Goal: Task Accomplishment & Management: Manage account settings

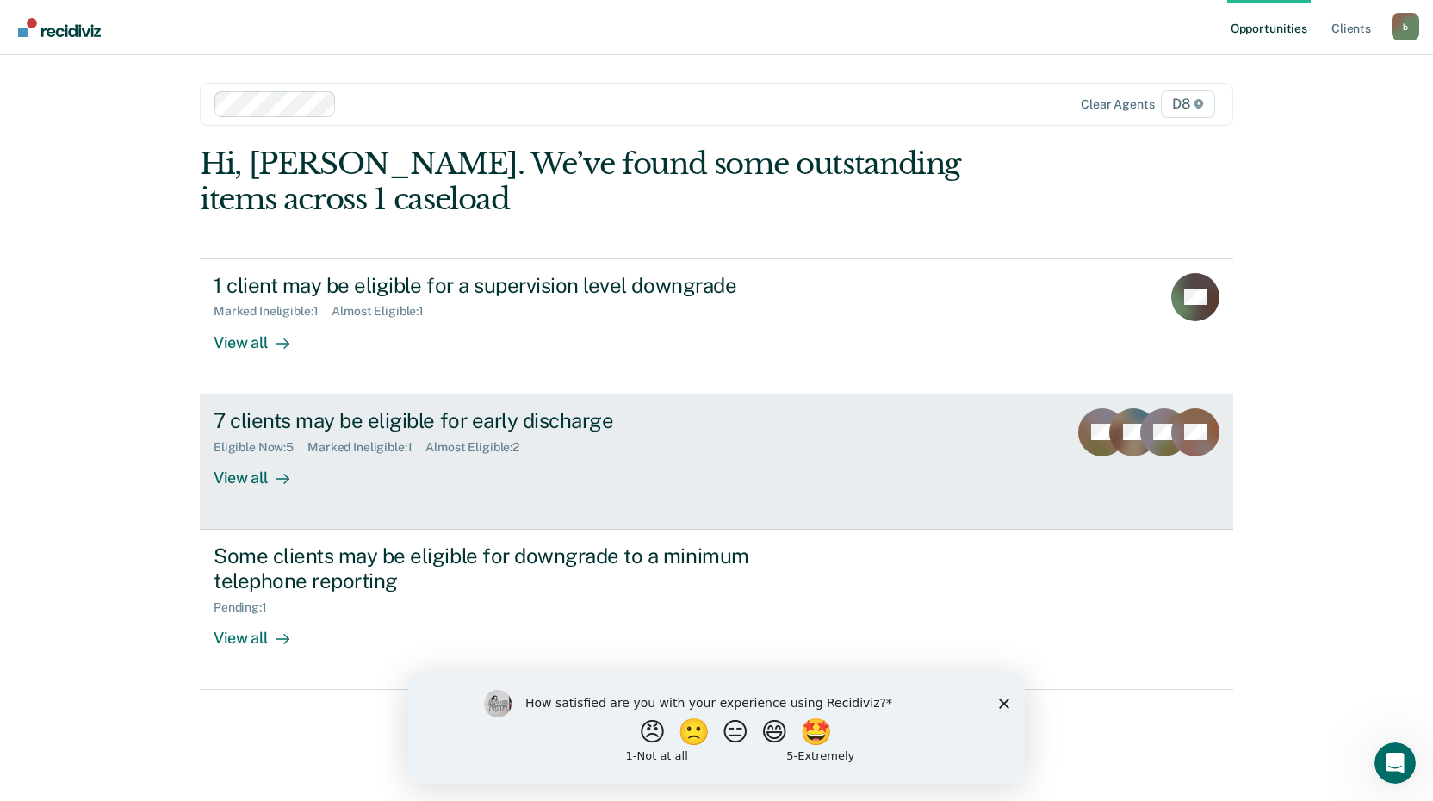
click at [217, 483] on div "View all" at bounding box center [262, 471] width 96 height 34
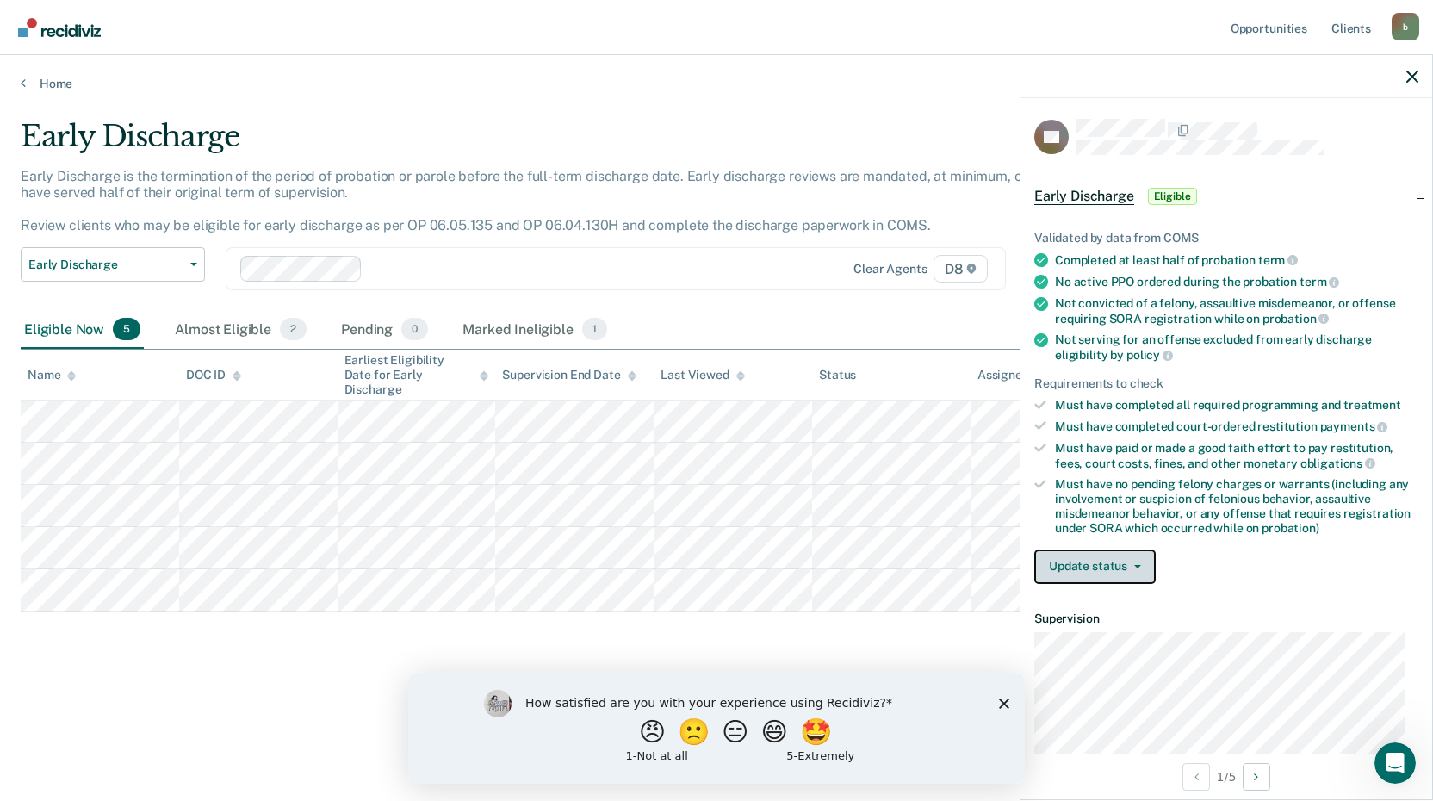
click at [1088, 572] on button "Update status" at bounding box center [1094, 566] width 121 height 34
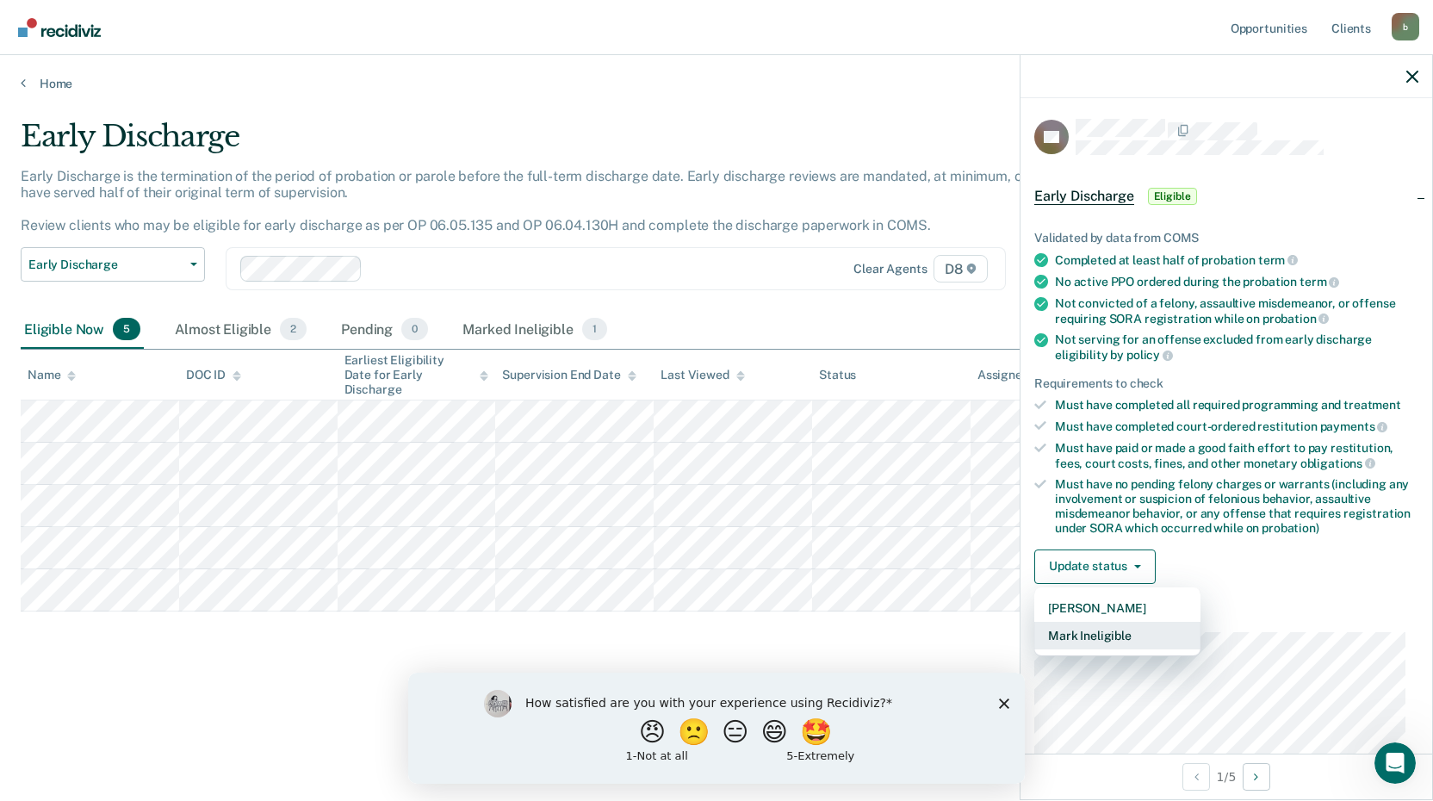
click at [1140, 630] on button "Mark Ineligible" at bounding box center [1117, 636] width 166 height 28
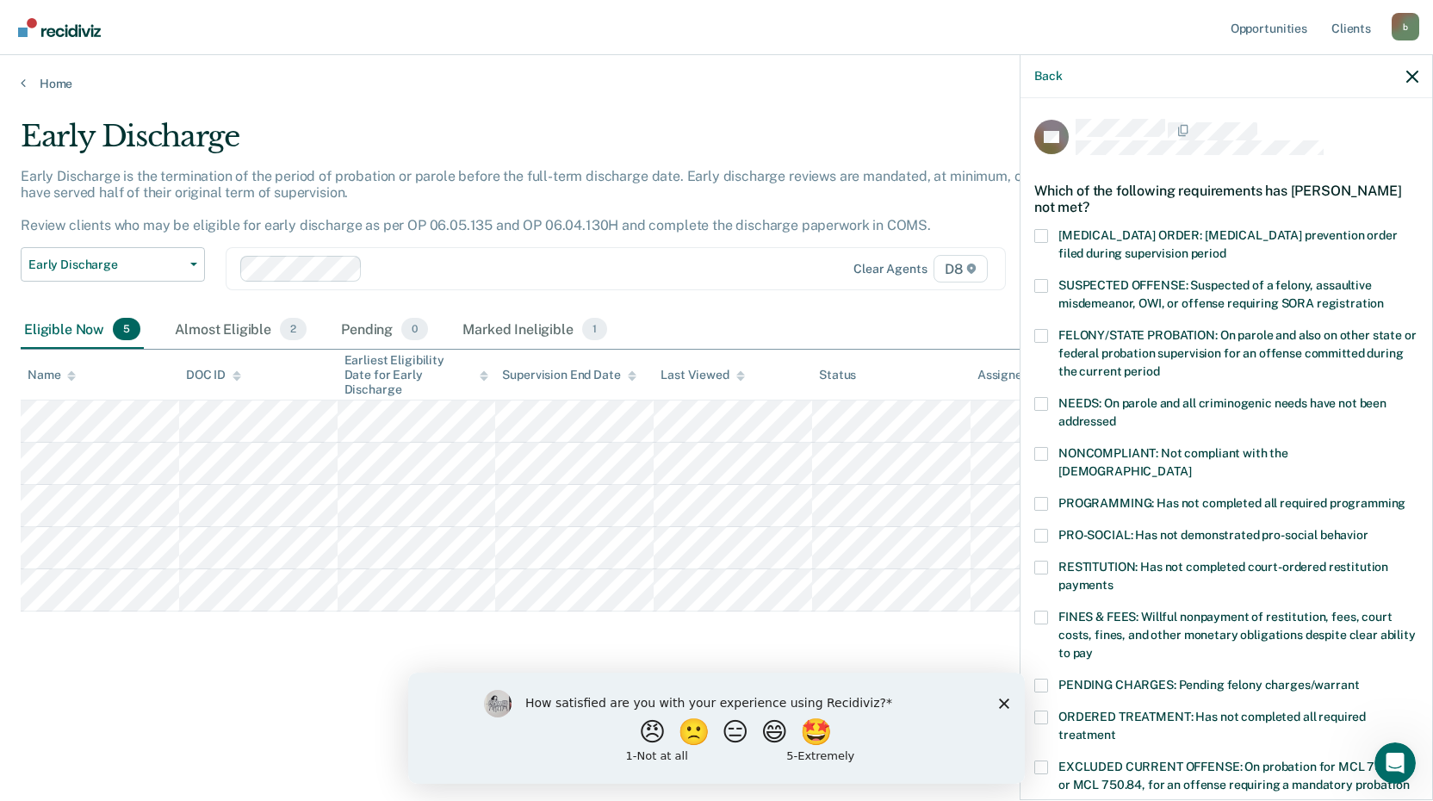
click at [1037, 561] on span at bounding box center [1041, 568] width 14 height 14
click at [1113, 579] on input "RESTITUTION: Has not completed court-ordered restitution payments" at bounding box center [1113, 579] width 0 height 0
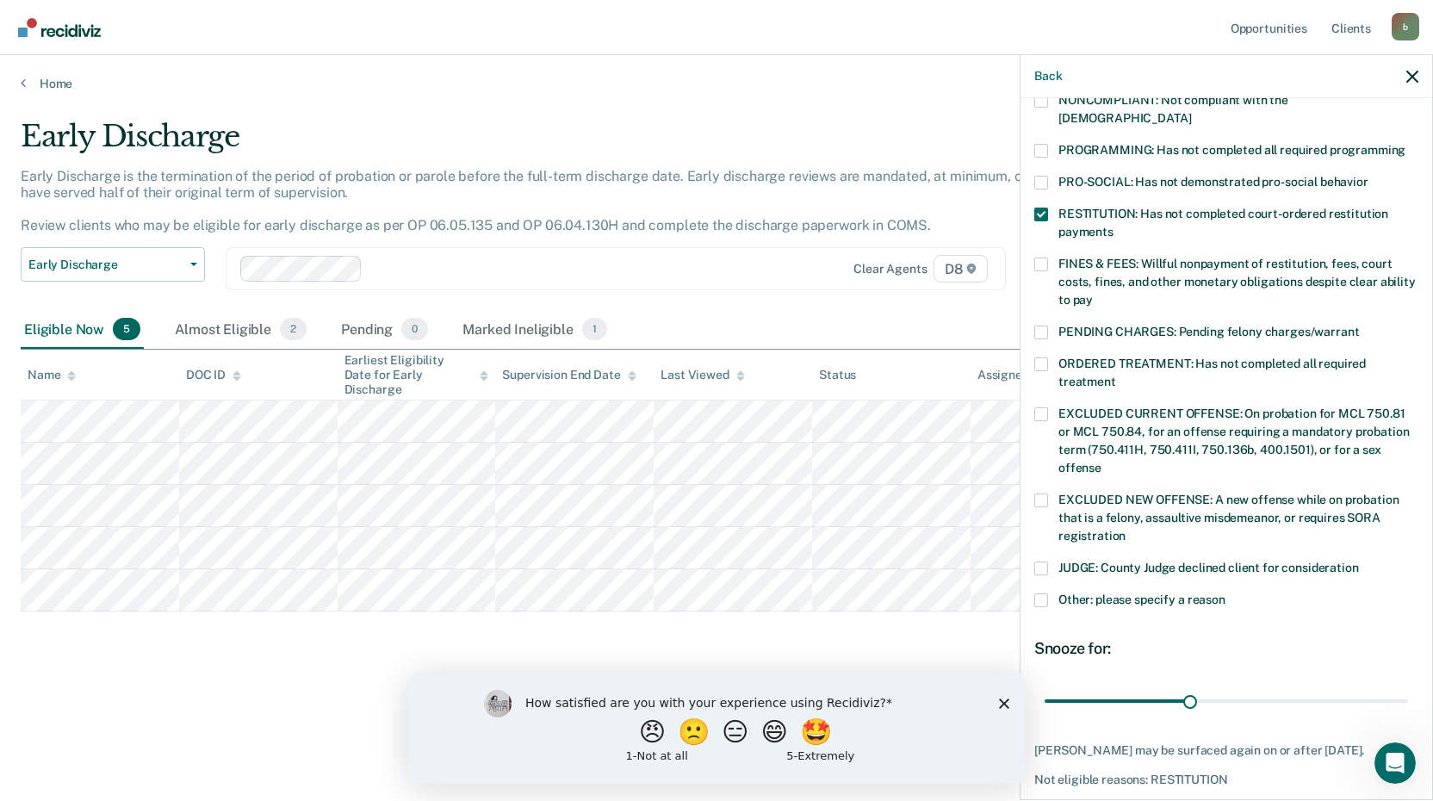
scroll to position [403, 0]
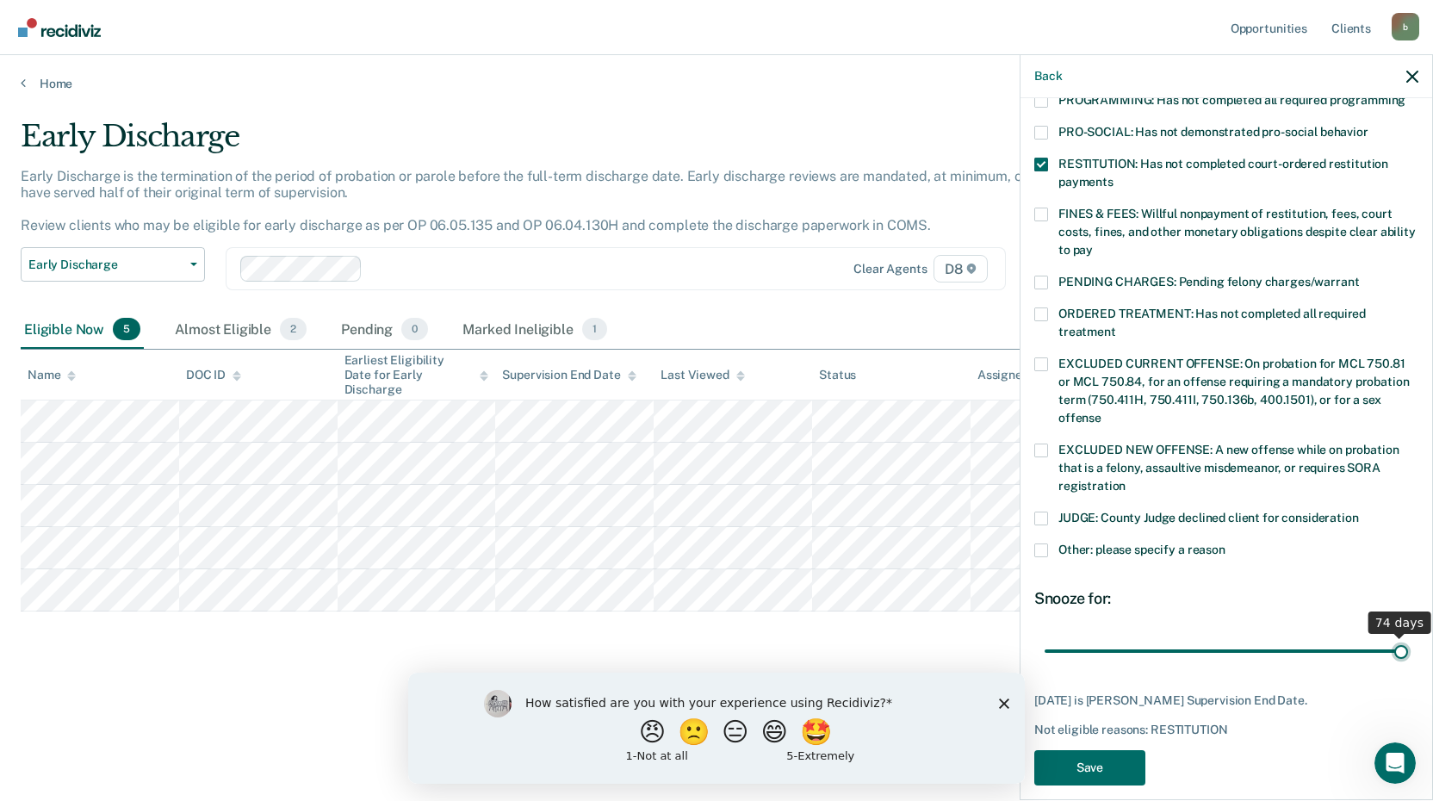
drag, startPoint x: 1184, startPoint y: 628, endPoint x: 1460, endPoint y: 666, distance: 279.0
type input "74"
click at [1408, 666] on input "range" at bounding box center [1225, 650] width 363 height 30
drag, startPoint x: 1089, startPoint y: 741, endPoint x: 1093, endPoint y: 750, distance: 9.3
click at [1091, 750] on button "Save" at bounding box center [1089, 767] width 111 height 35
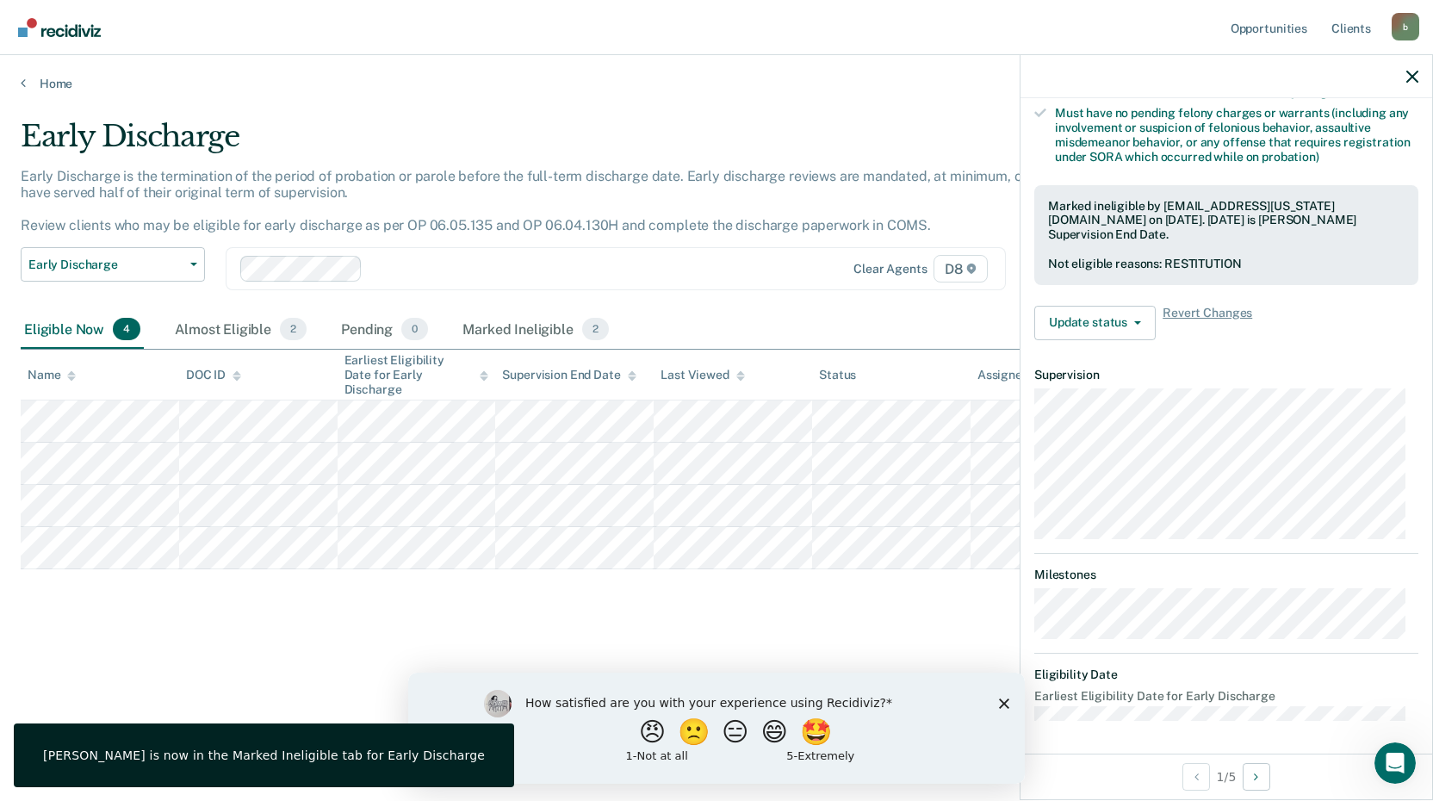
scroll to position [226, 0]
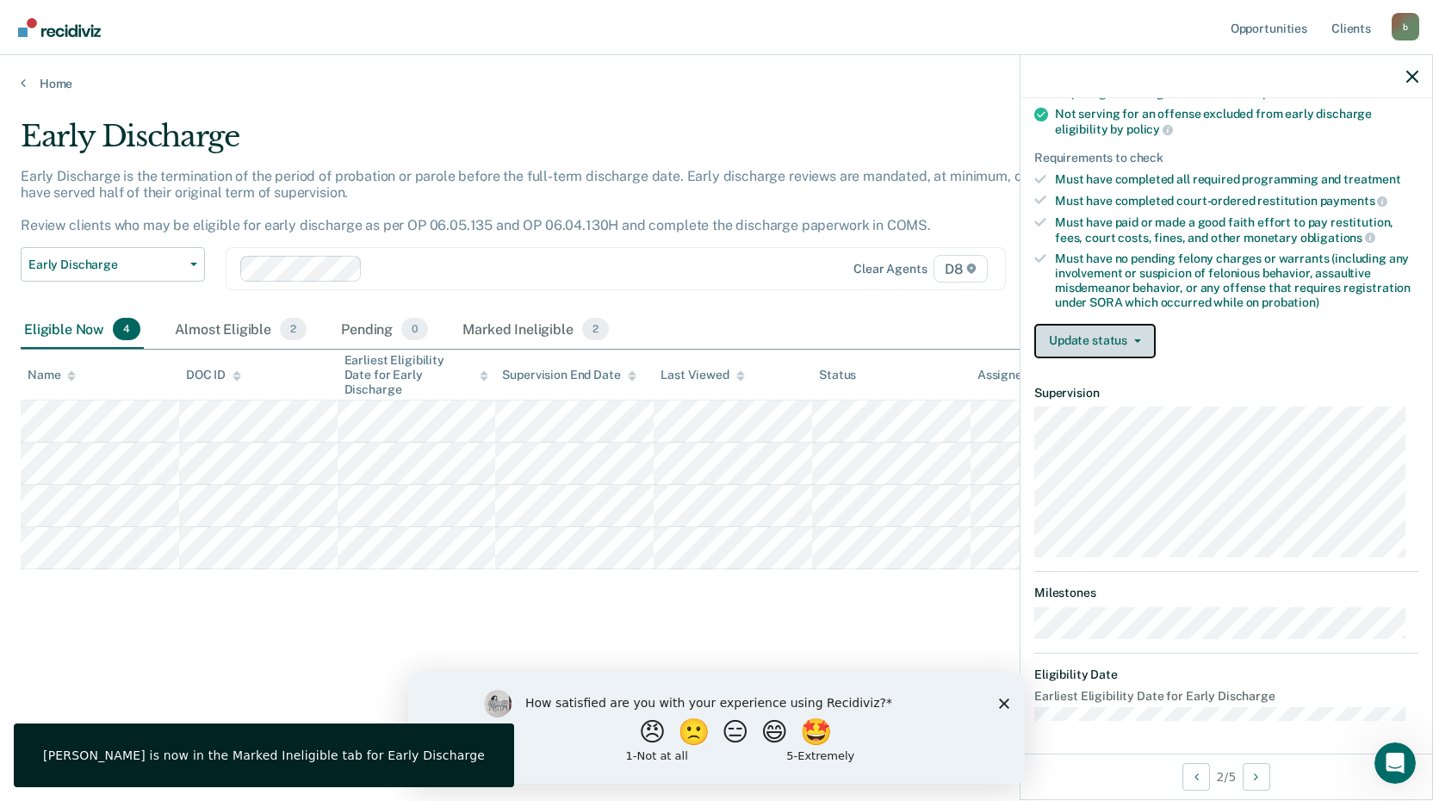
click at [1089, 346] on button "Update status" at bounding box center [1094, 341] width 121 height 34
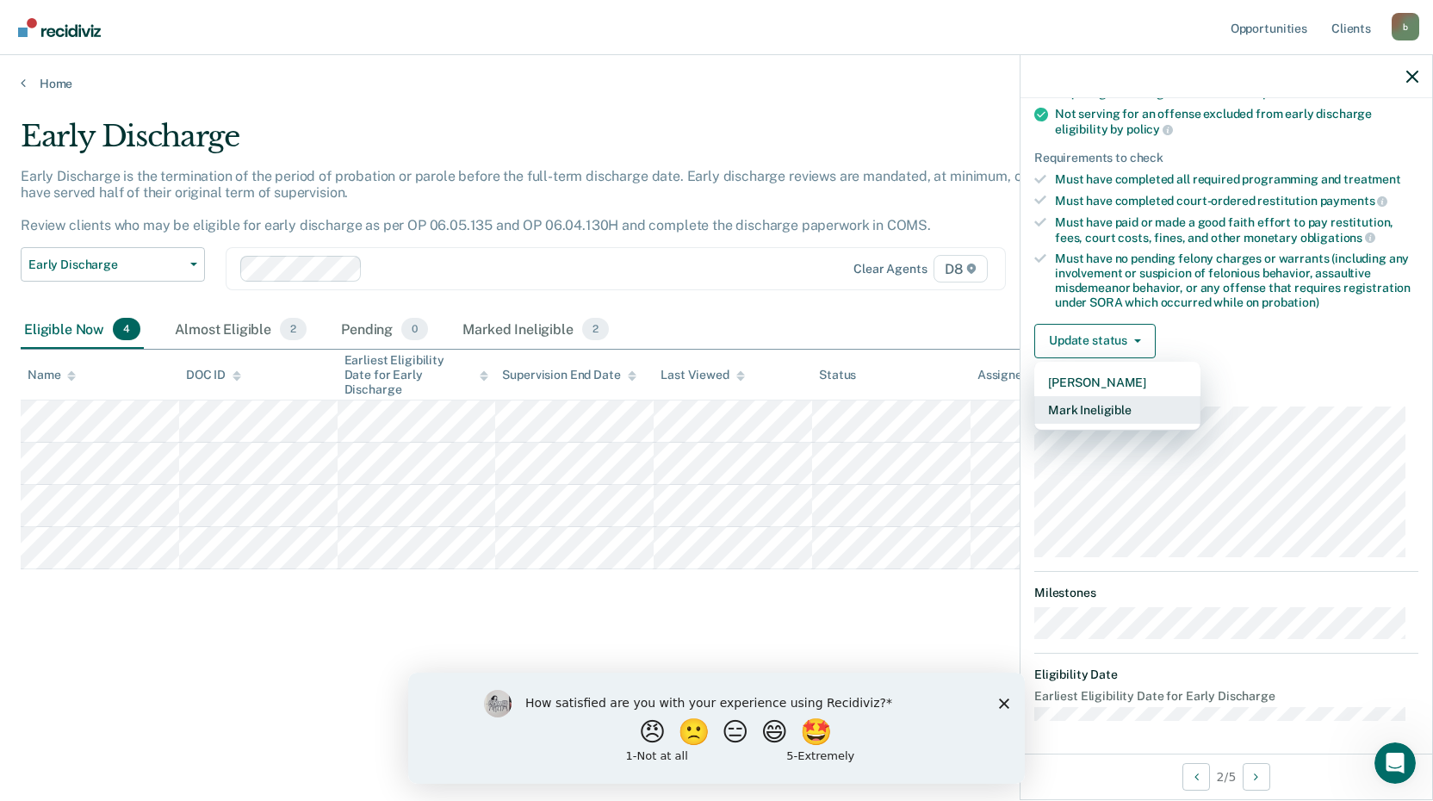
click at [1087, 419] on button "Mark Ineligible" at bounding box center [1117, 410] width 166 height 28
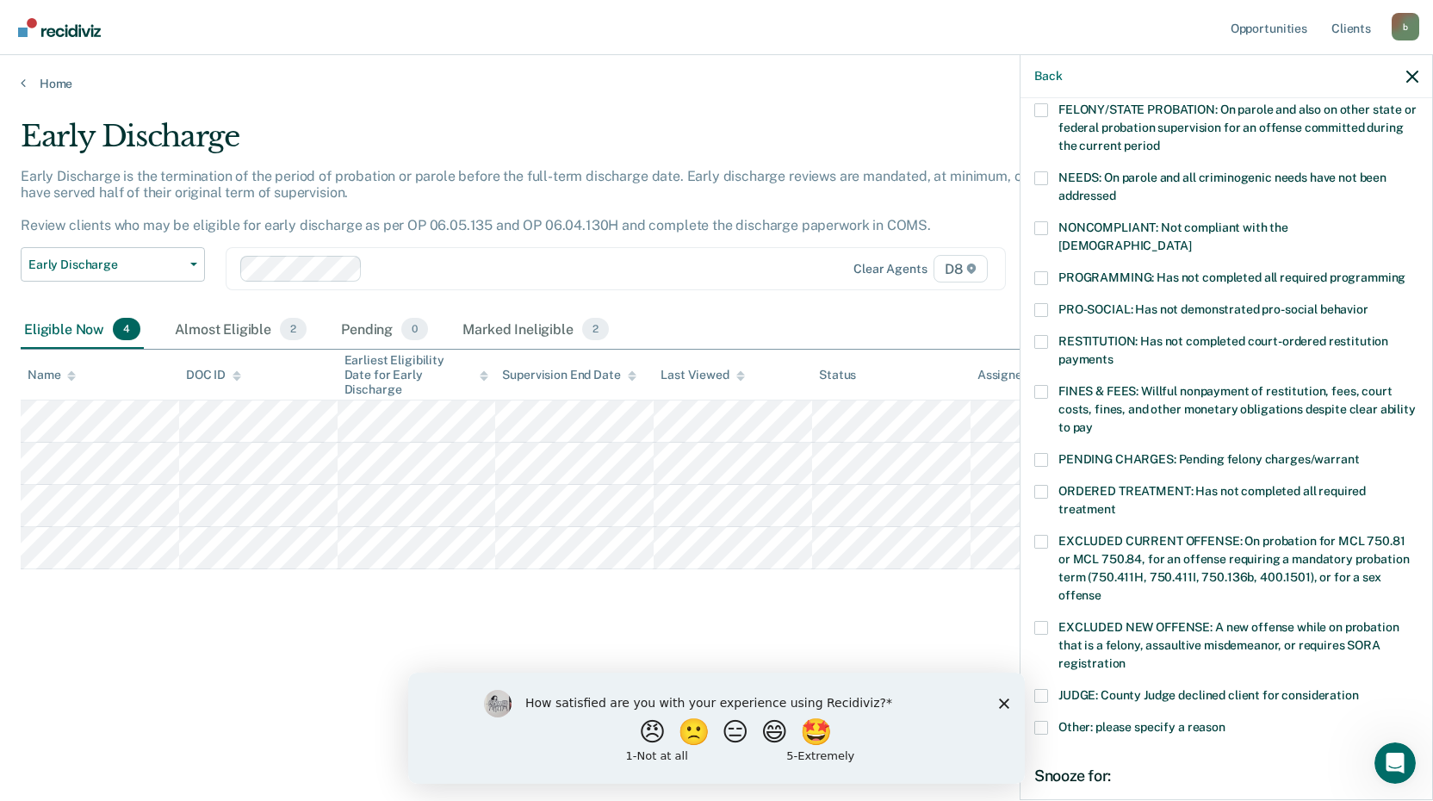
click at [1041, 271] on span at bounding box center [1041, 278] width 14 height 14
click at [1405, 271] on input "PROGRAMMING: Has not completed all required programming" at bounding box center [1405, 271] width 0 height 0
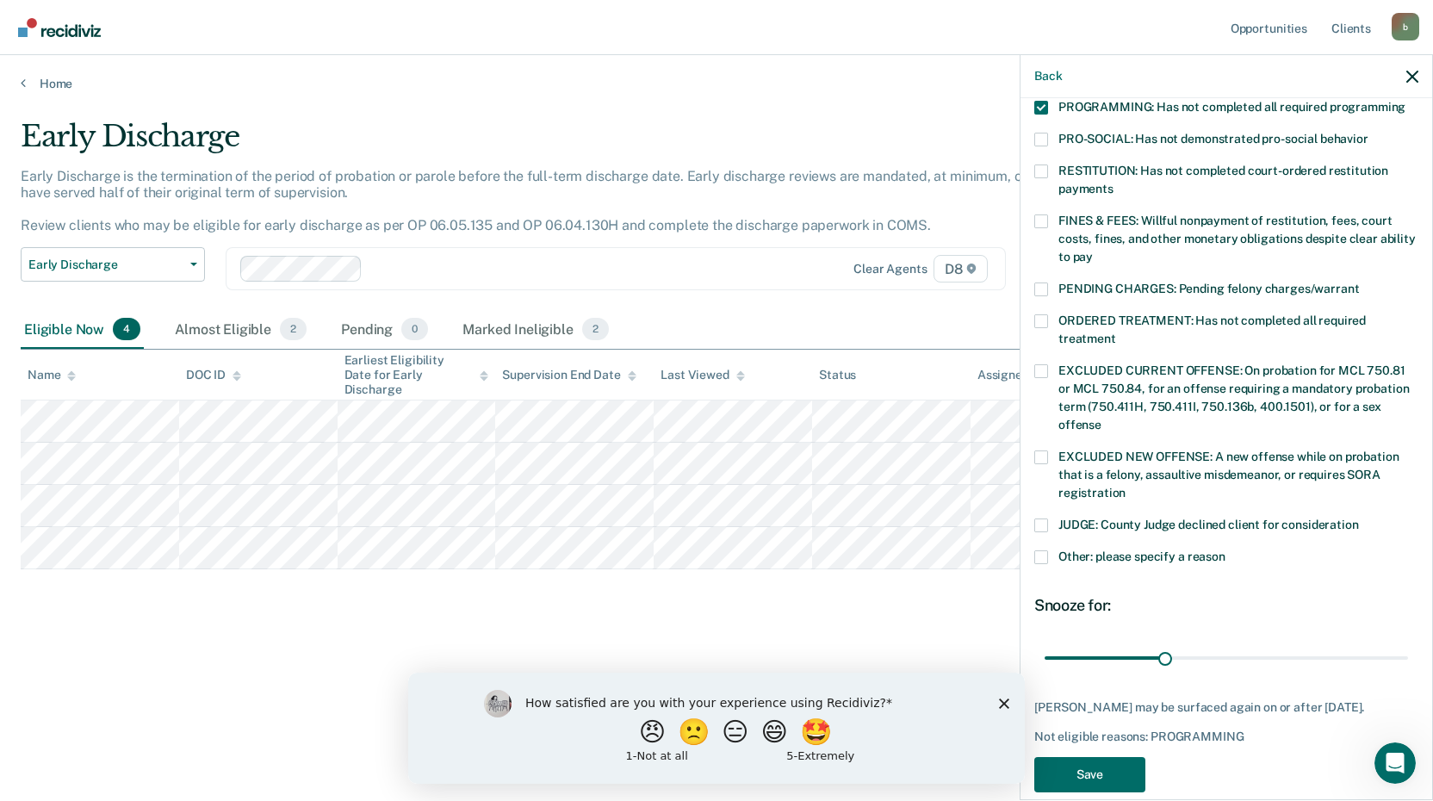
scroll to position [403, 0]
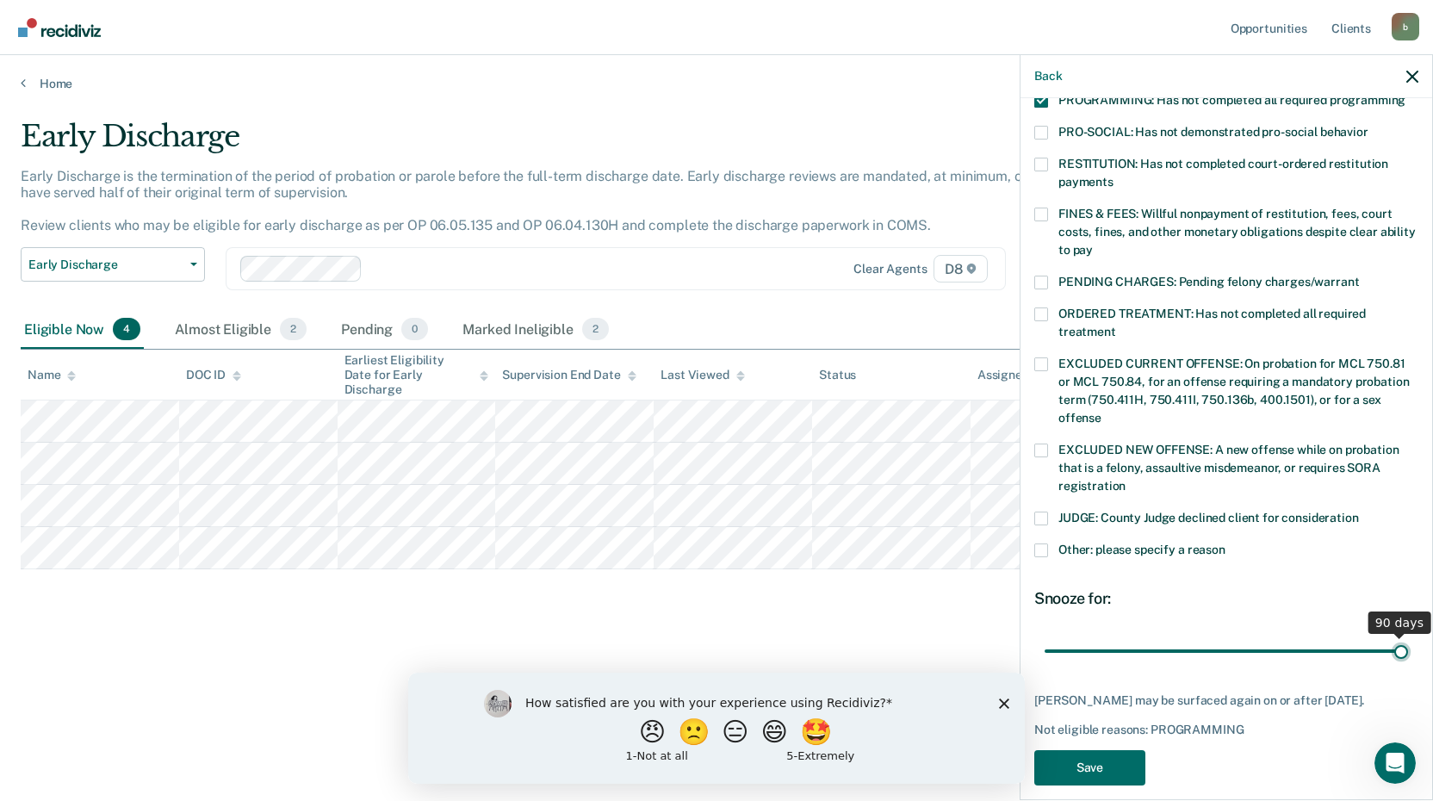
drag, startPoint x: 1158, startPoint y: 629, endPoint x: 1295, endPoint y: 694, distance: 151.4
type input "90"
click at [1408, 635] on input "range" at bounding box center [1225, 650] width 363 height 30
click at [1123, 778] on button "Save" at bounding box center [1089, 767] width 111 height 35
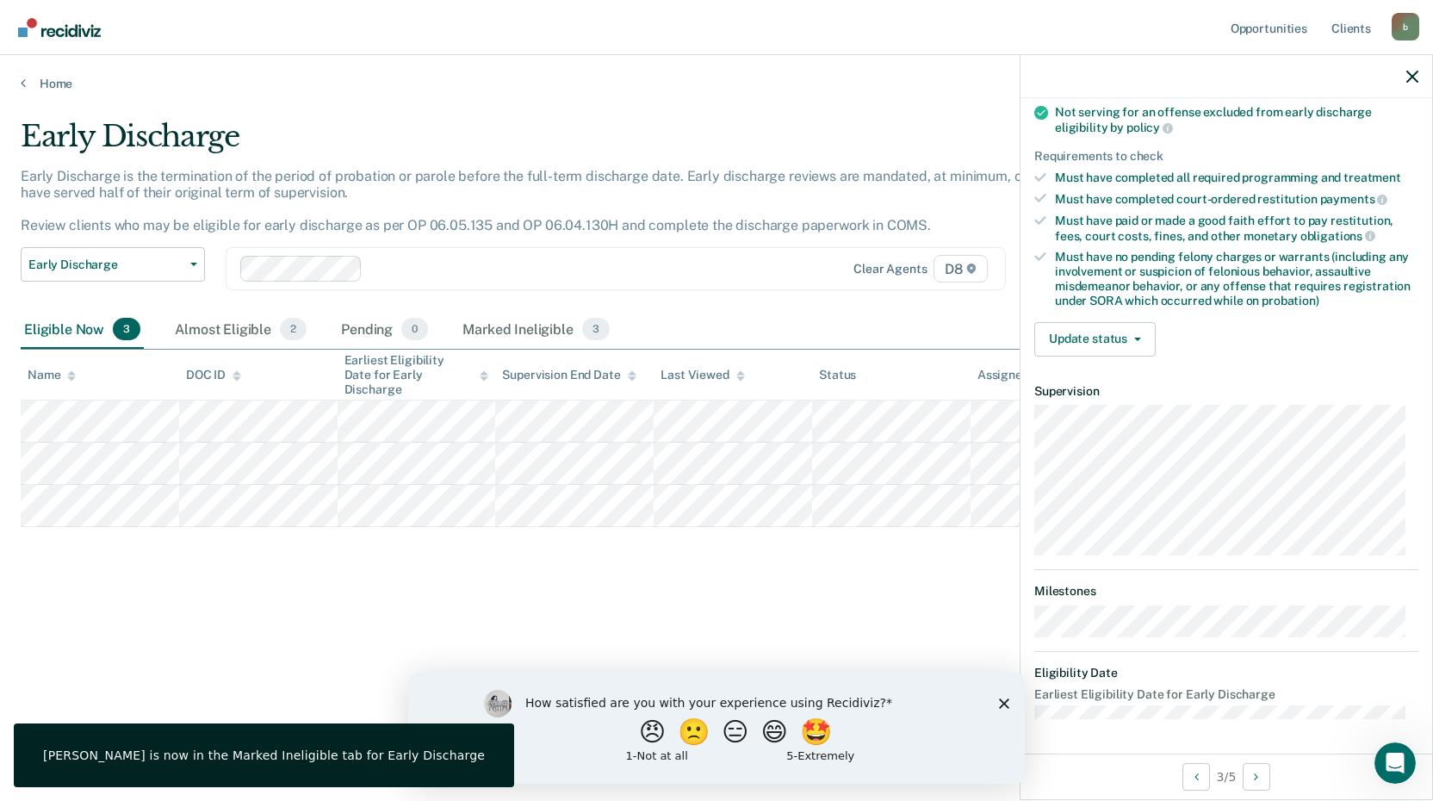
scroll to position [226, 0]
click at [1088, 343] on button "Update status" at bounding box center [1094, 341] width 121 height 34
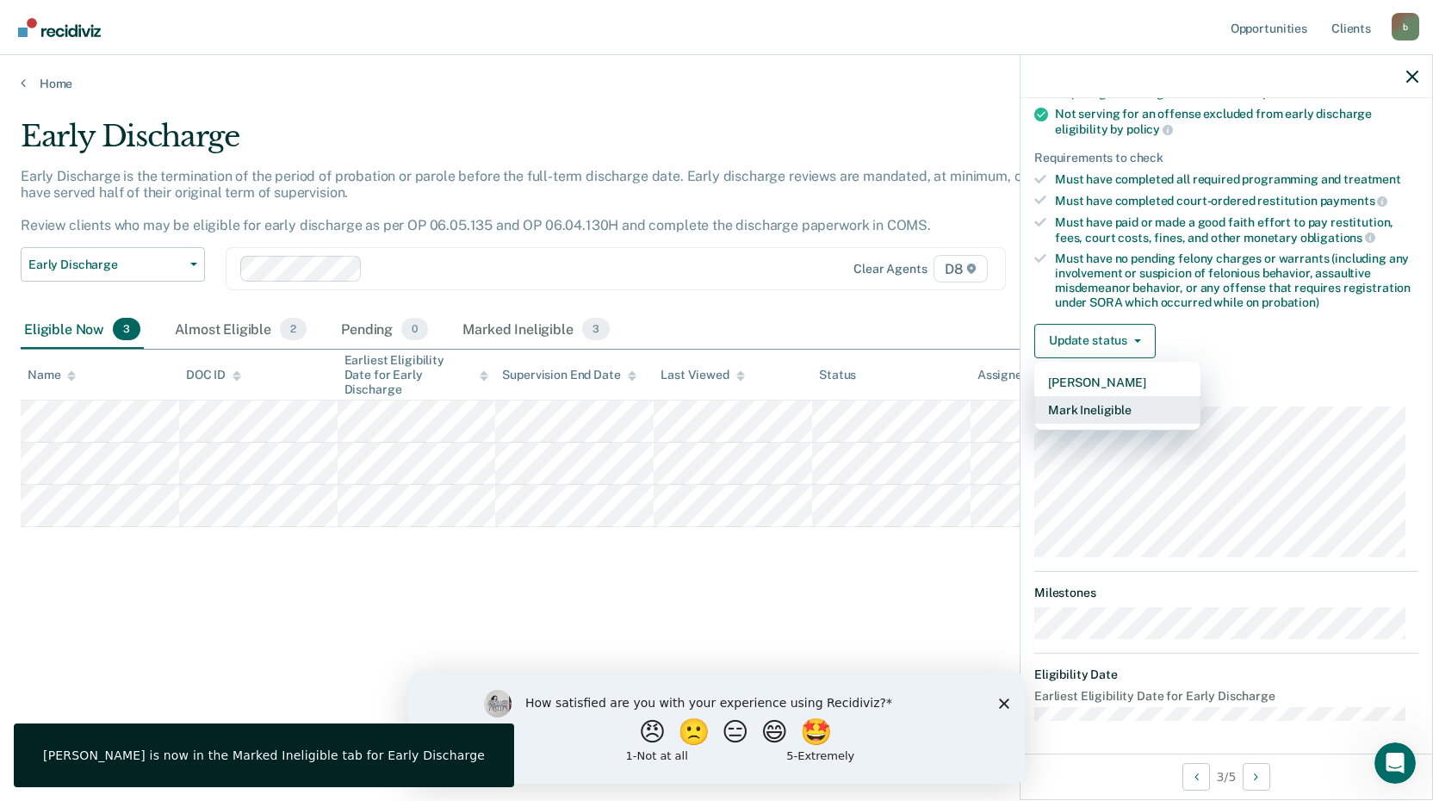
click at [1100, 414] on button "Mark Ineligible" at bounding box center [1117, 410] width 166 height 28
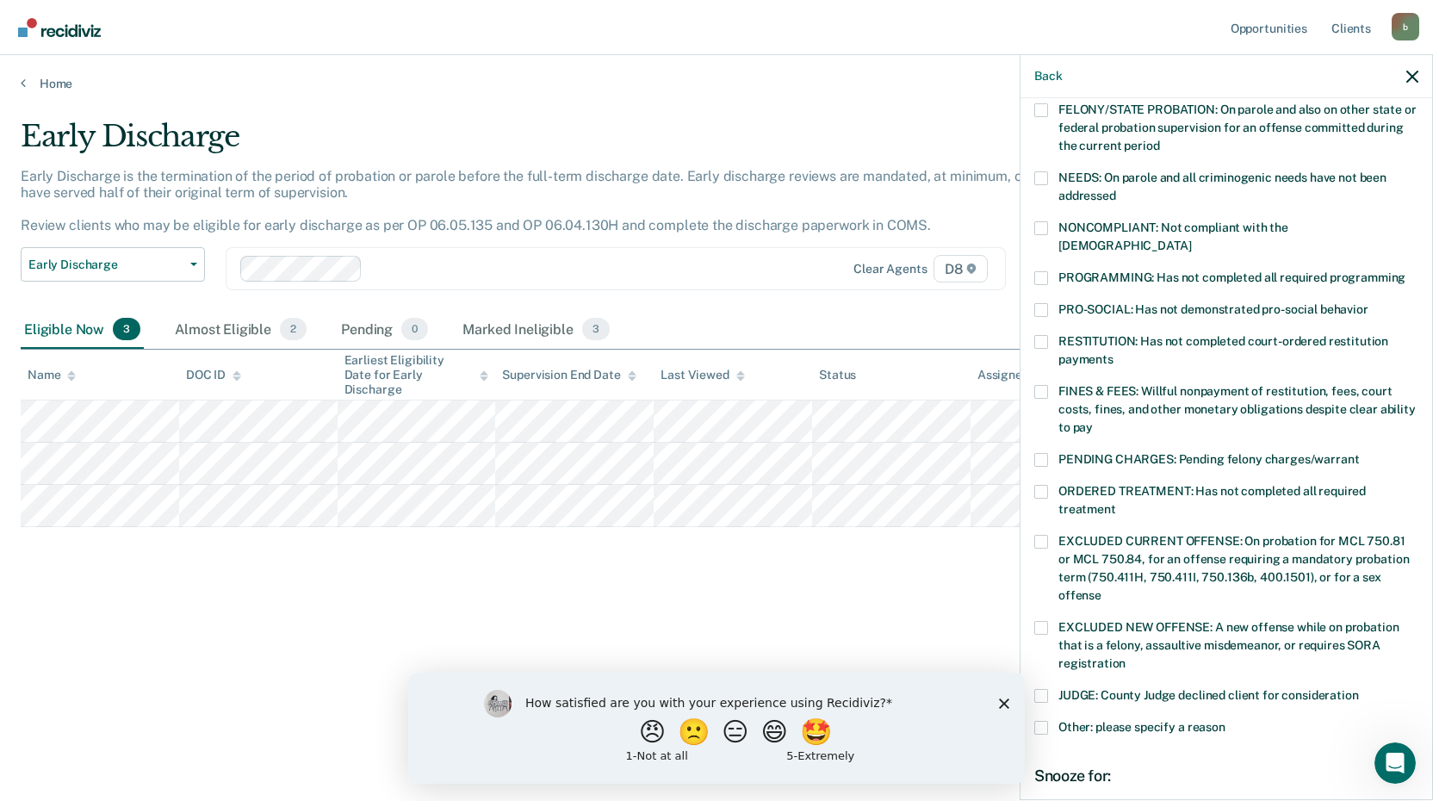
click at [1031, 262] on div "CC Which of the following requirements has [PERSON_NAME] not met? [MEDICAL_DATA…" at bounding box center [1226, 447] width 412 height 698
click at [1043, 271] on span at bounding box center [1041, 278] width 14 height 14
click at [1405, 271] on input "PROGRAMMING: Has not completed all required programming" at bounding box center [1405, 271] width 0 height 0
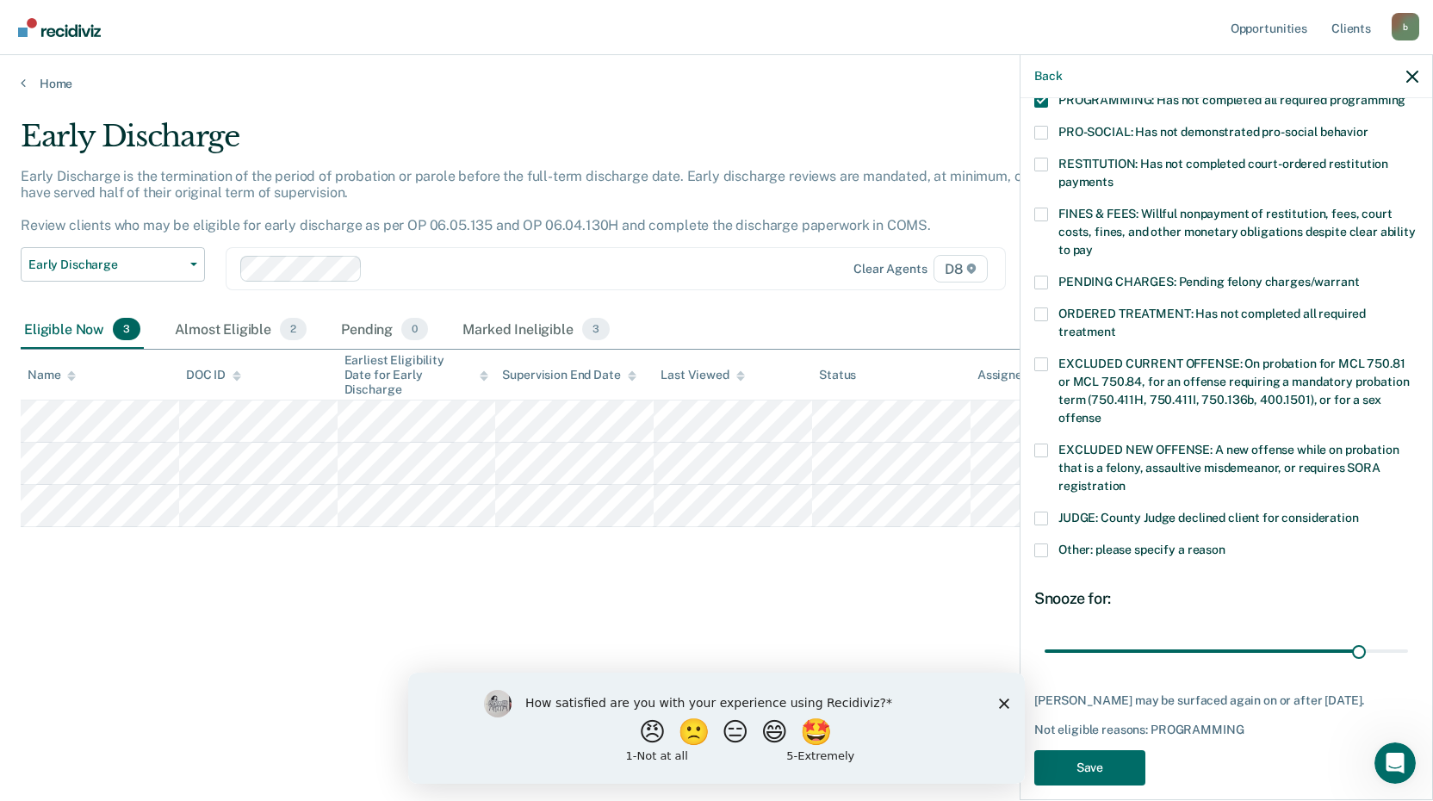
scroll to position [418, 0]
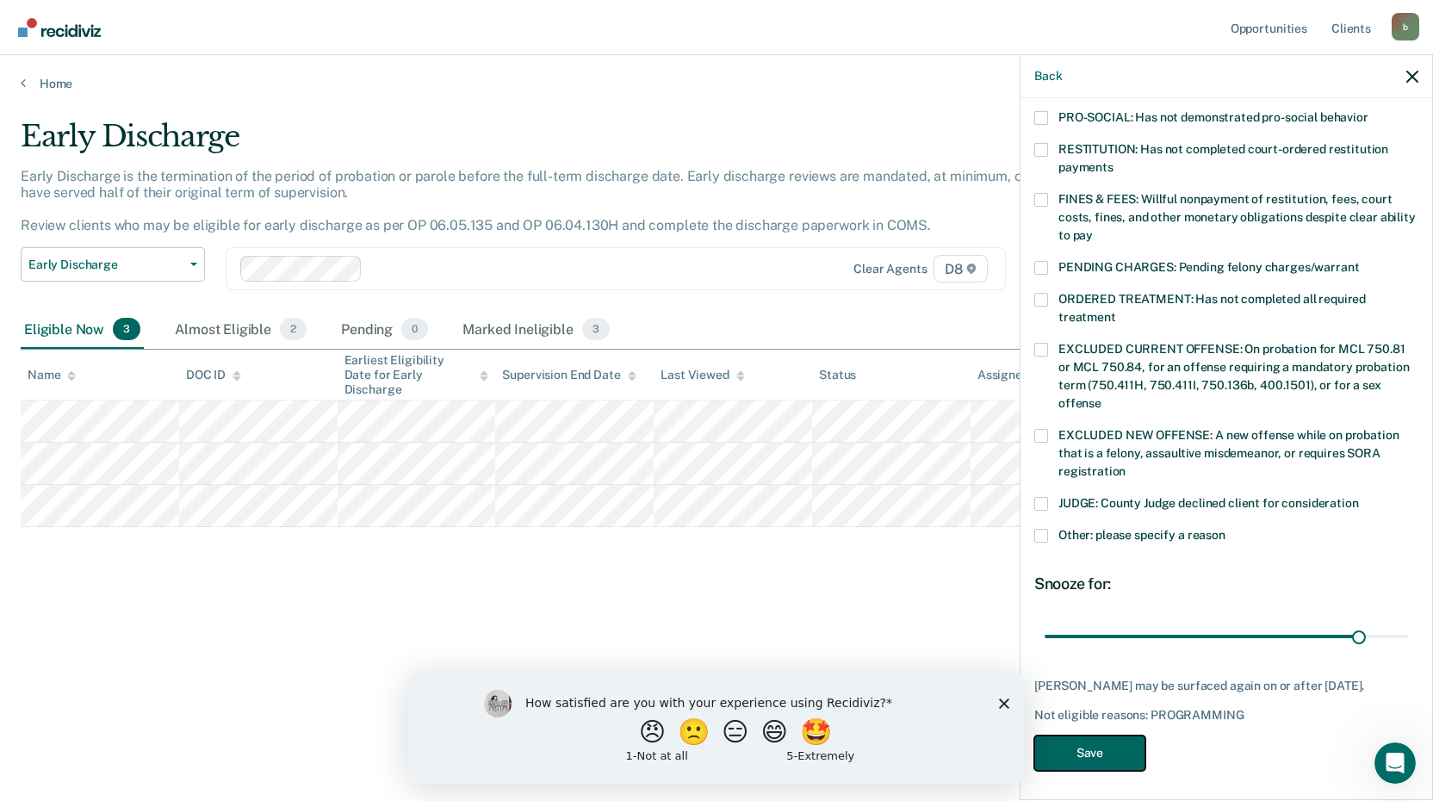
click at [1082, 753] on button "Save" at bounding box center [1089, 752] width 111 height 35
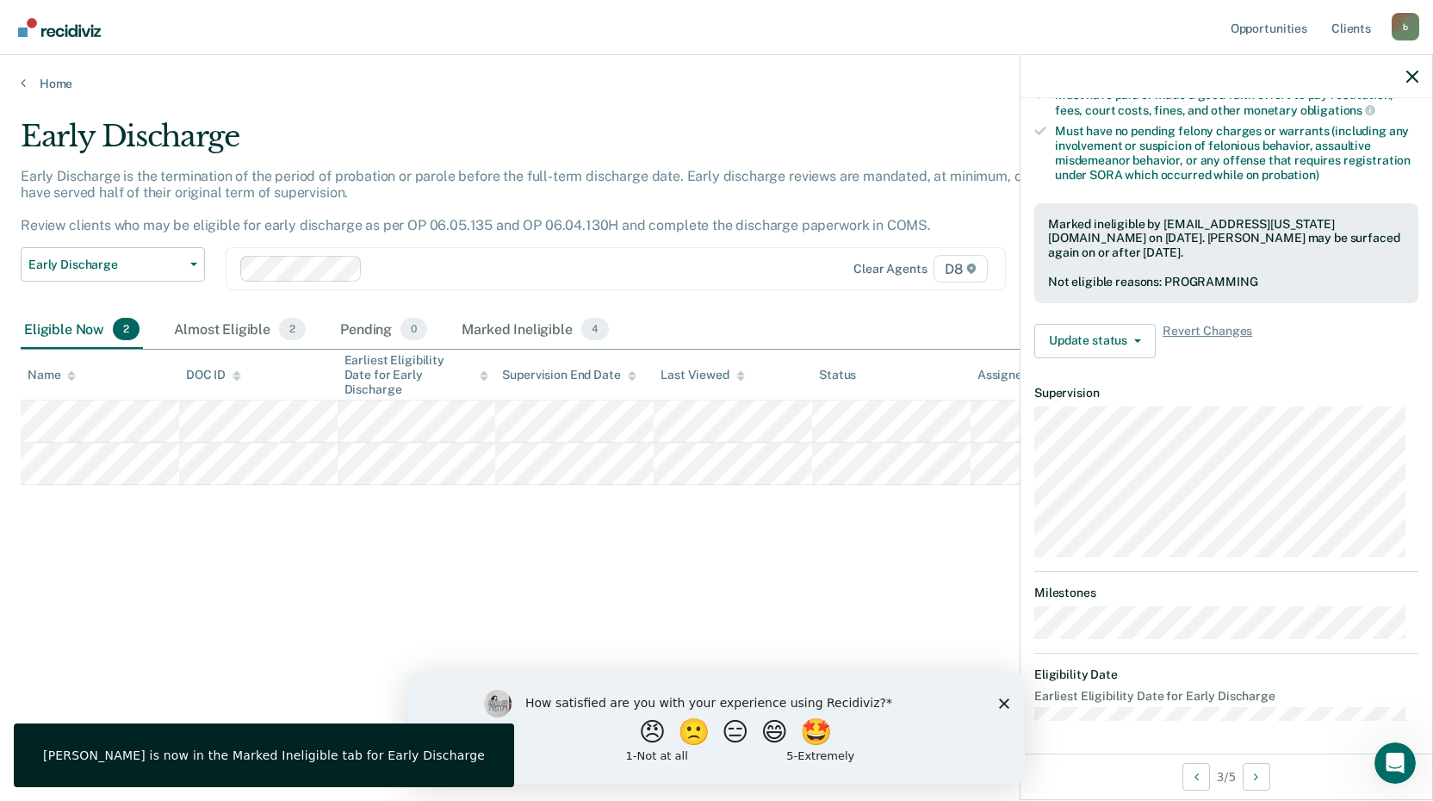
scroll to position [226, 0]
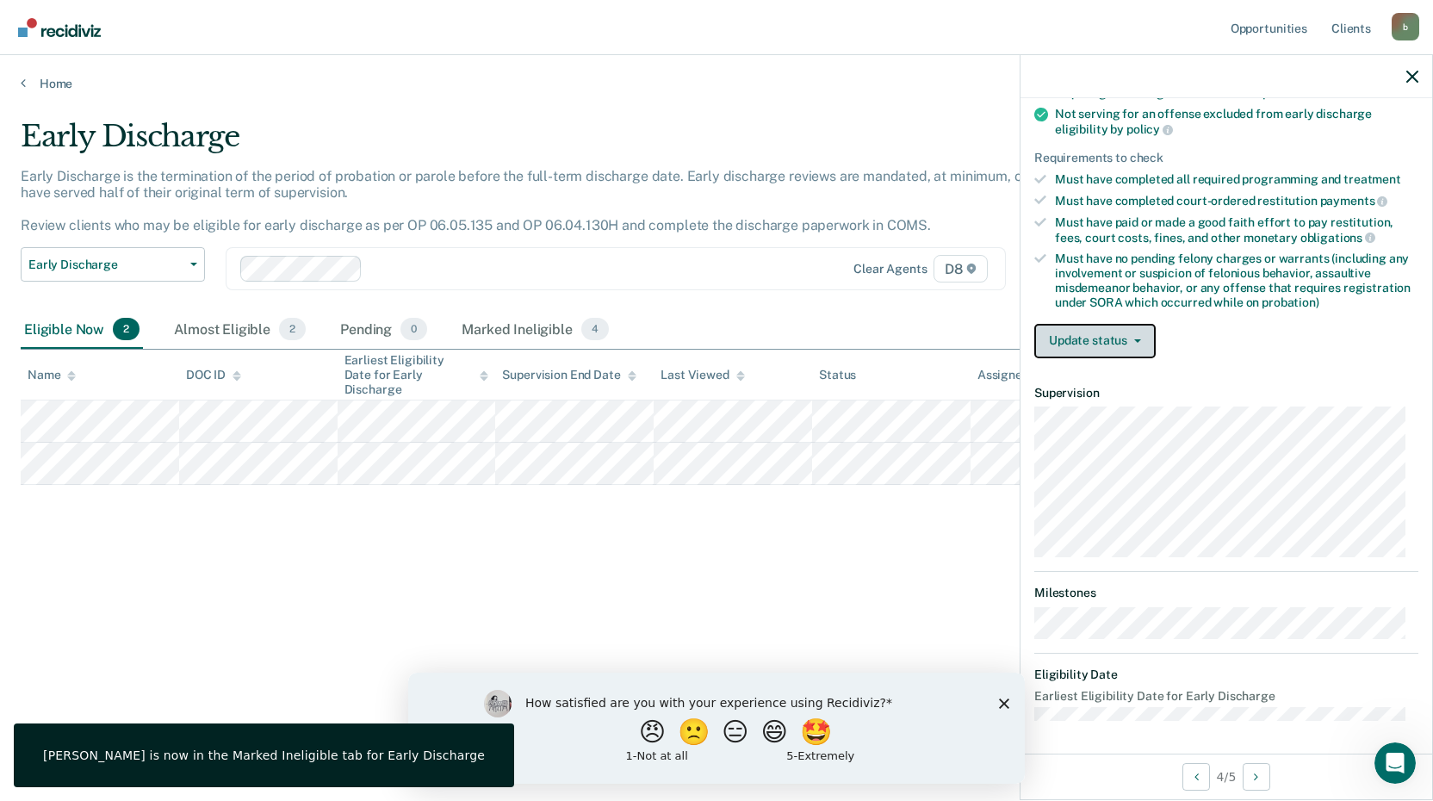
click at [1099, 347] on button "Update status" at bounding box center [1094, 341] width 121 height 34
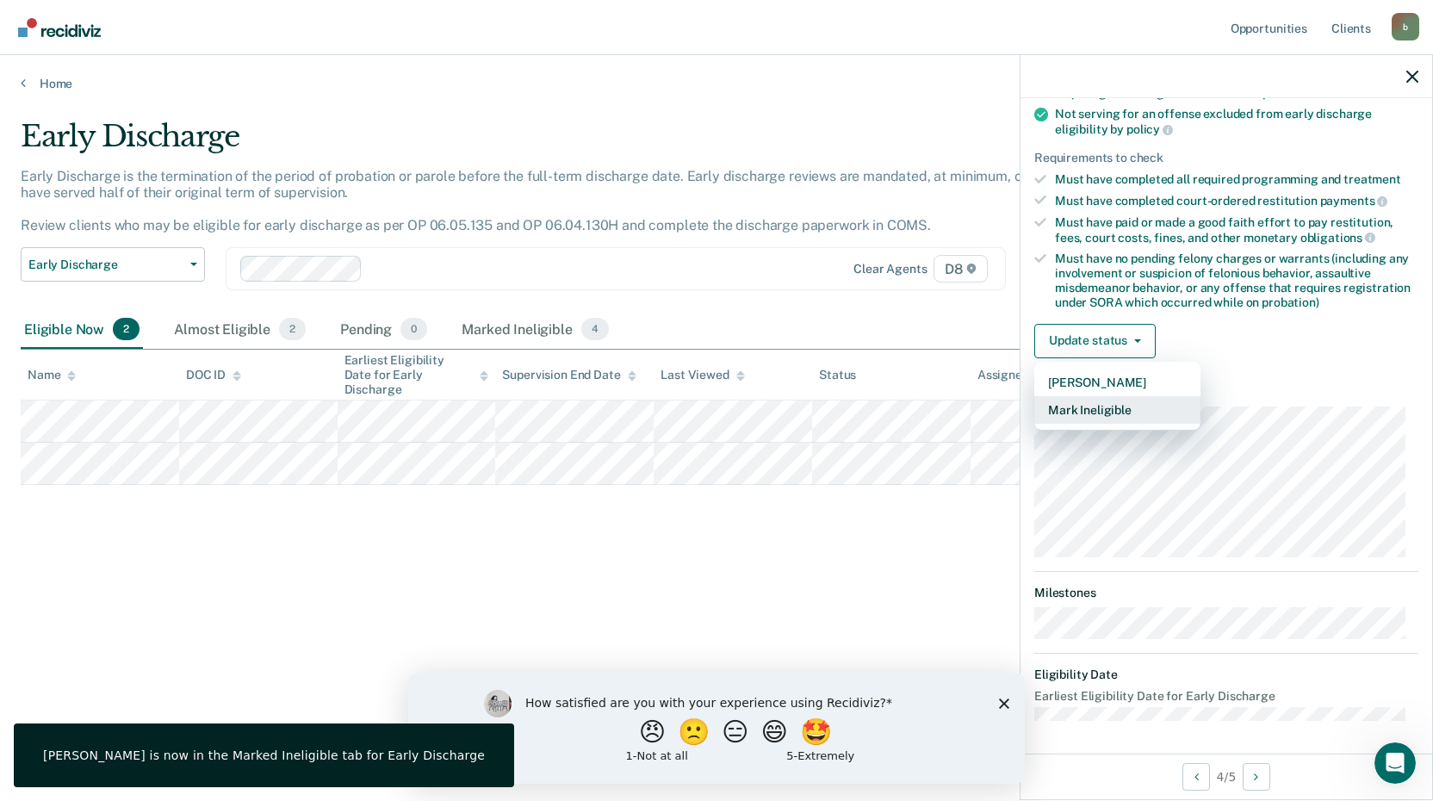
click at [1111, 406] on button "Mark Ineligible" at bounding box center [1117, 410] width 166 height 28
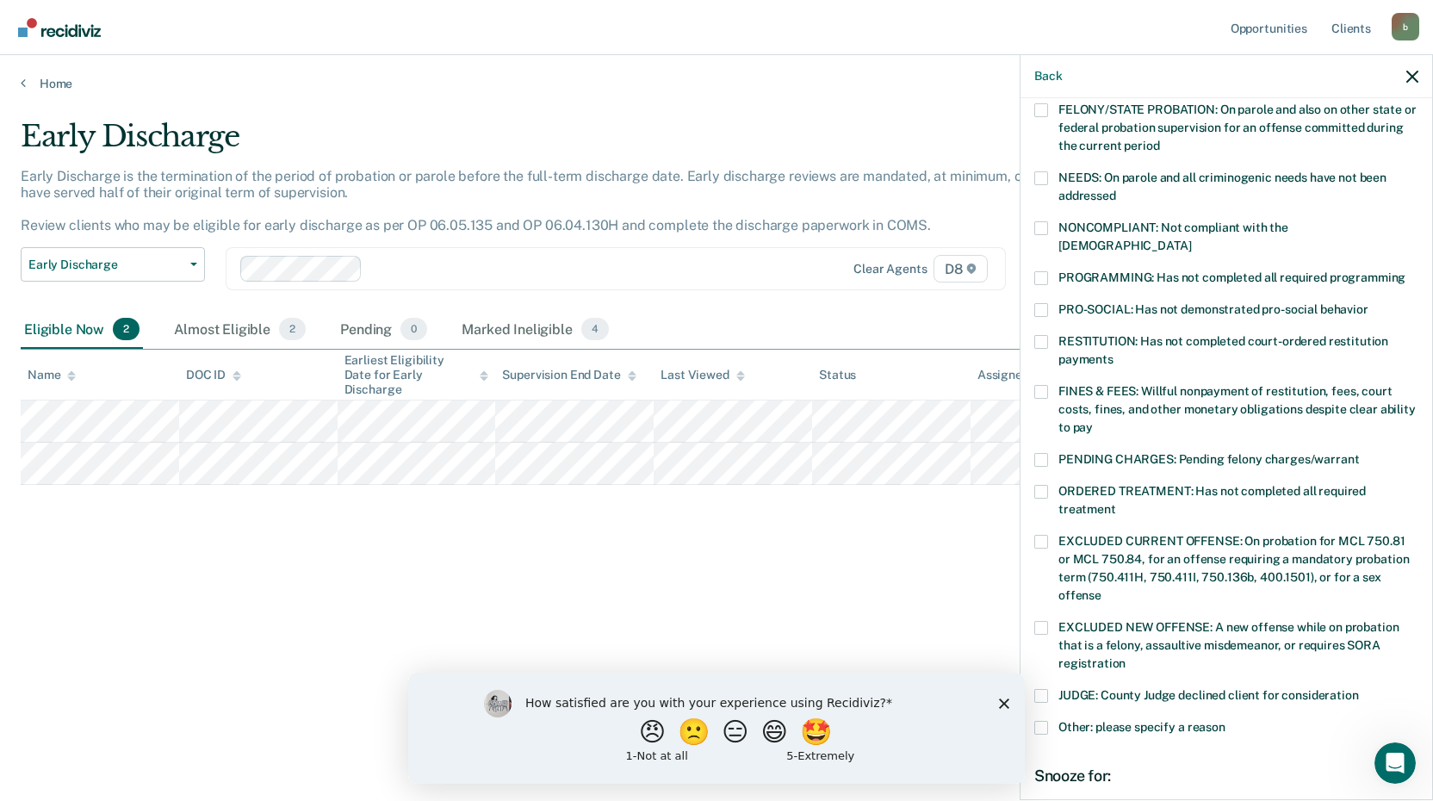
drag, startPoint x: 1046, startPoint y: 370, endPoint x: 1142, endPoint y: 447, distance: 122.5
click at [1044, 385] on span at bounding box center [1041, 392] width 14 height 14
click at [1093, 421] on input "FINES & FEES: Willful nonpayment of restitution, fees, court costs, fines, and …" at bounding box center [1093, 421] width 0 height 0
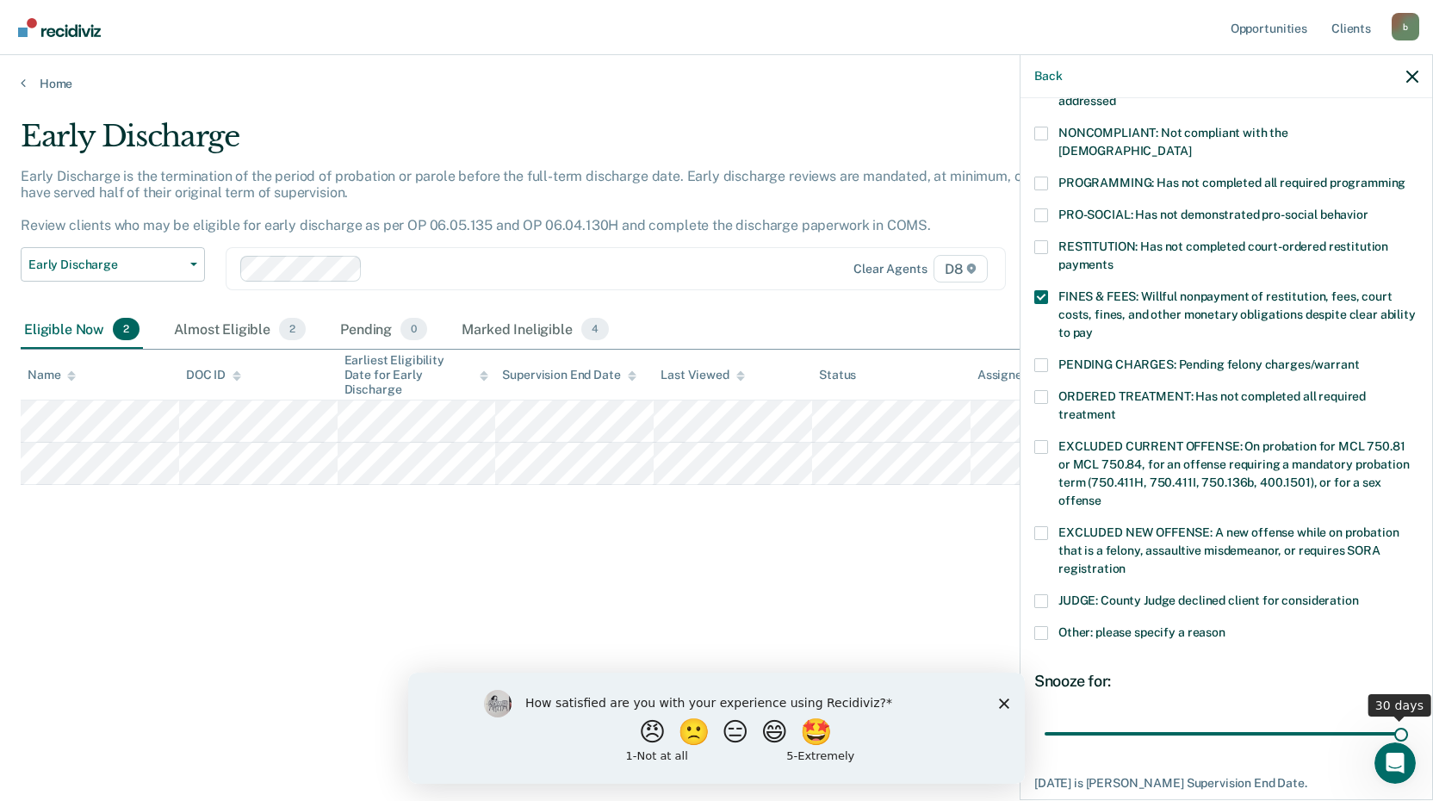
scroll to position [403, 0]
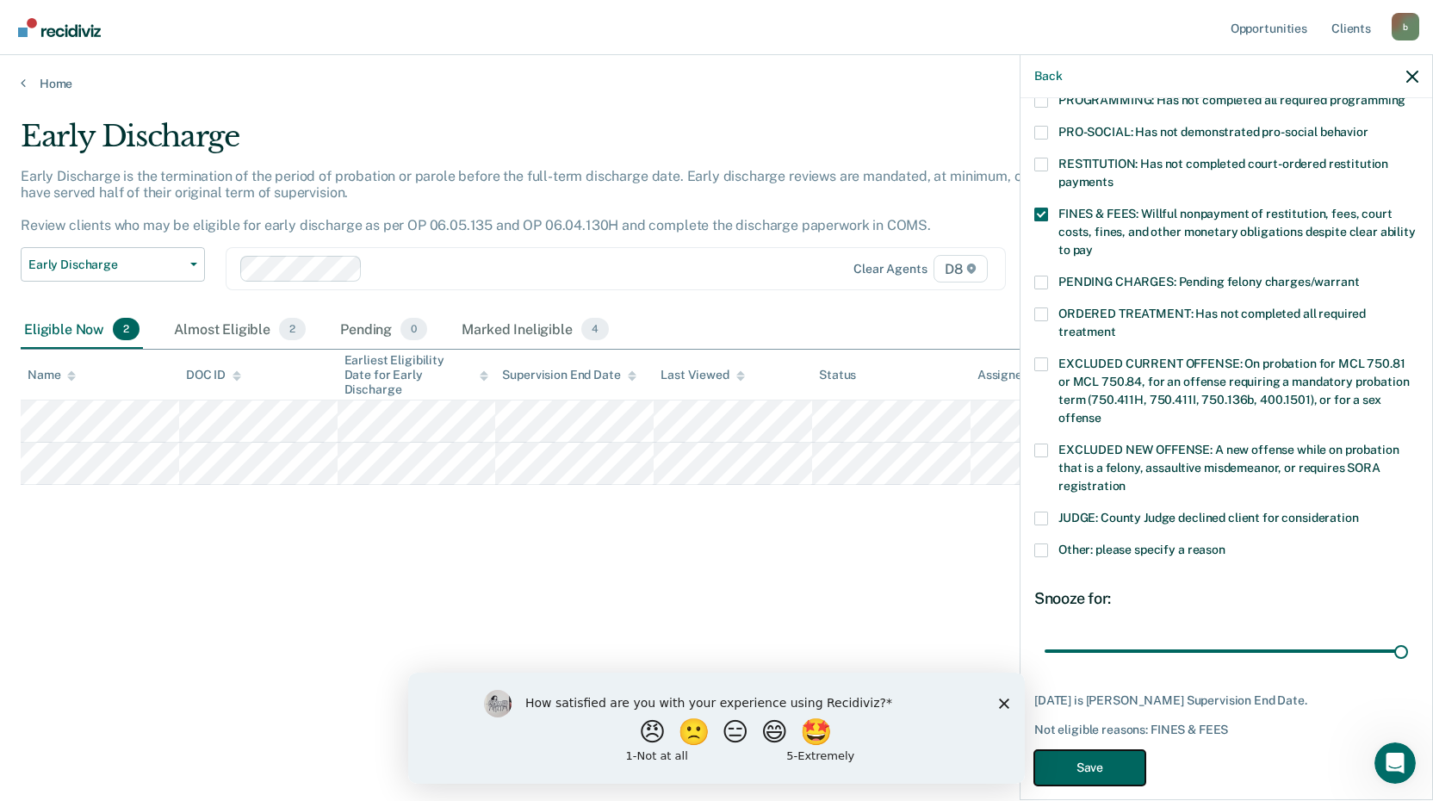
click at [1084, 753] on button "Save" at bounding box center [1089, 767] width 111 height 35
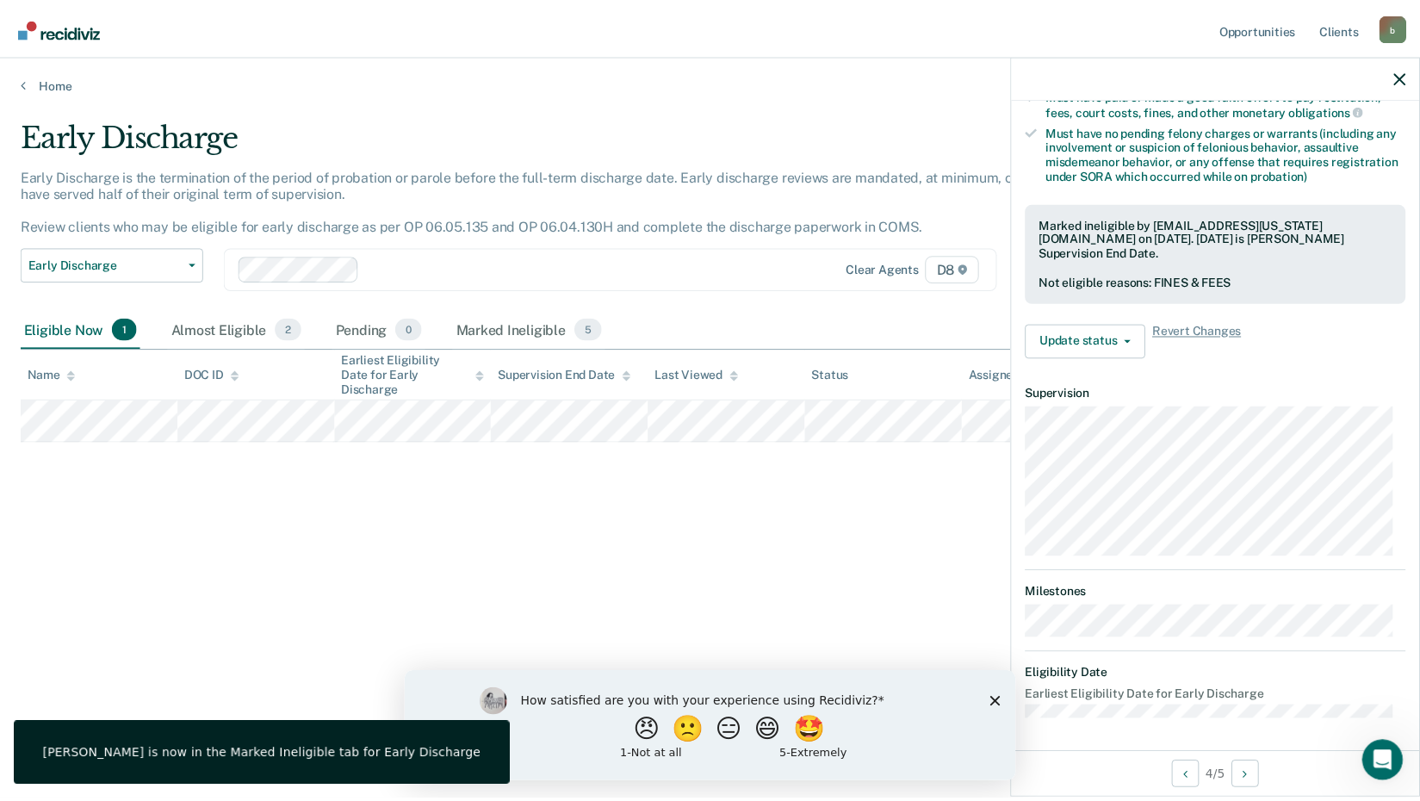
scroll to position [208, 0]
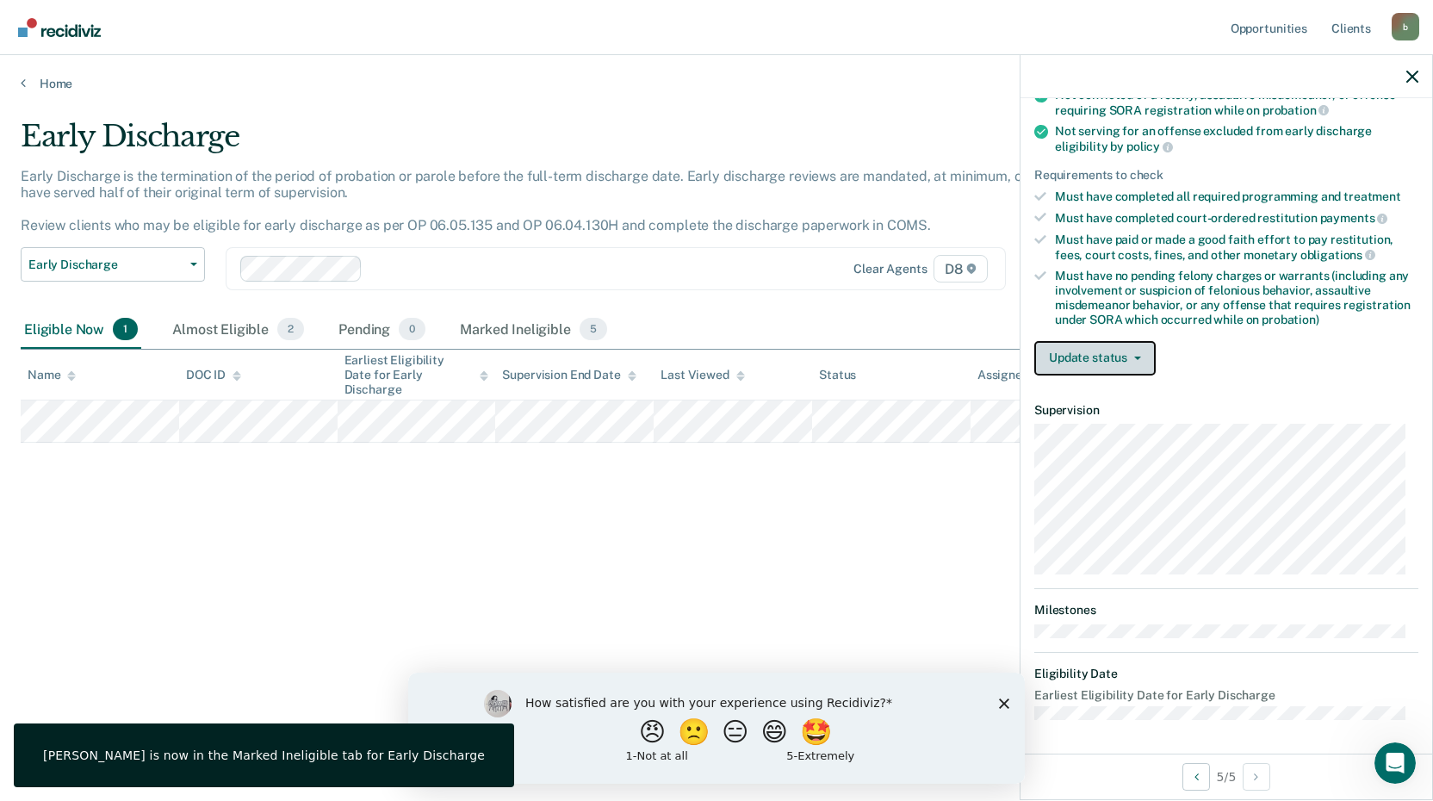
click at [1100, 356] on button "Update status" at bounding box center [1094, 358] width 121 height 34
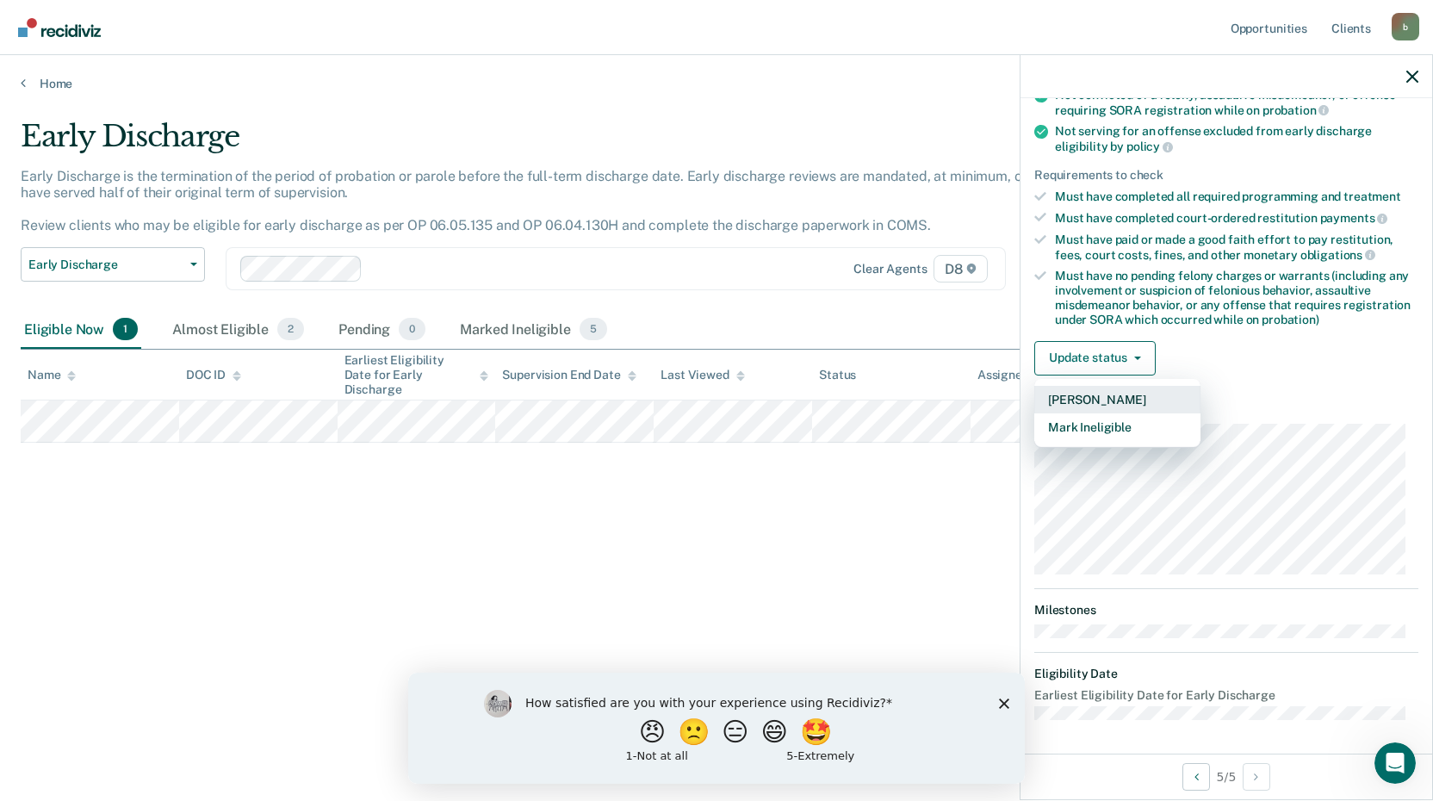
click at [1106, 398] on button "[PERSON_NAME]" at bounding box center [1117, 400] width 166 height 28
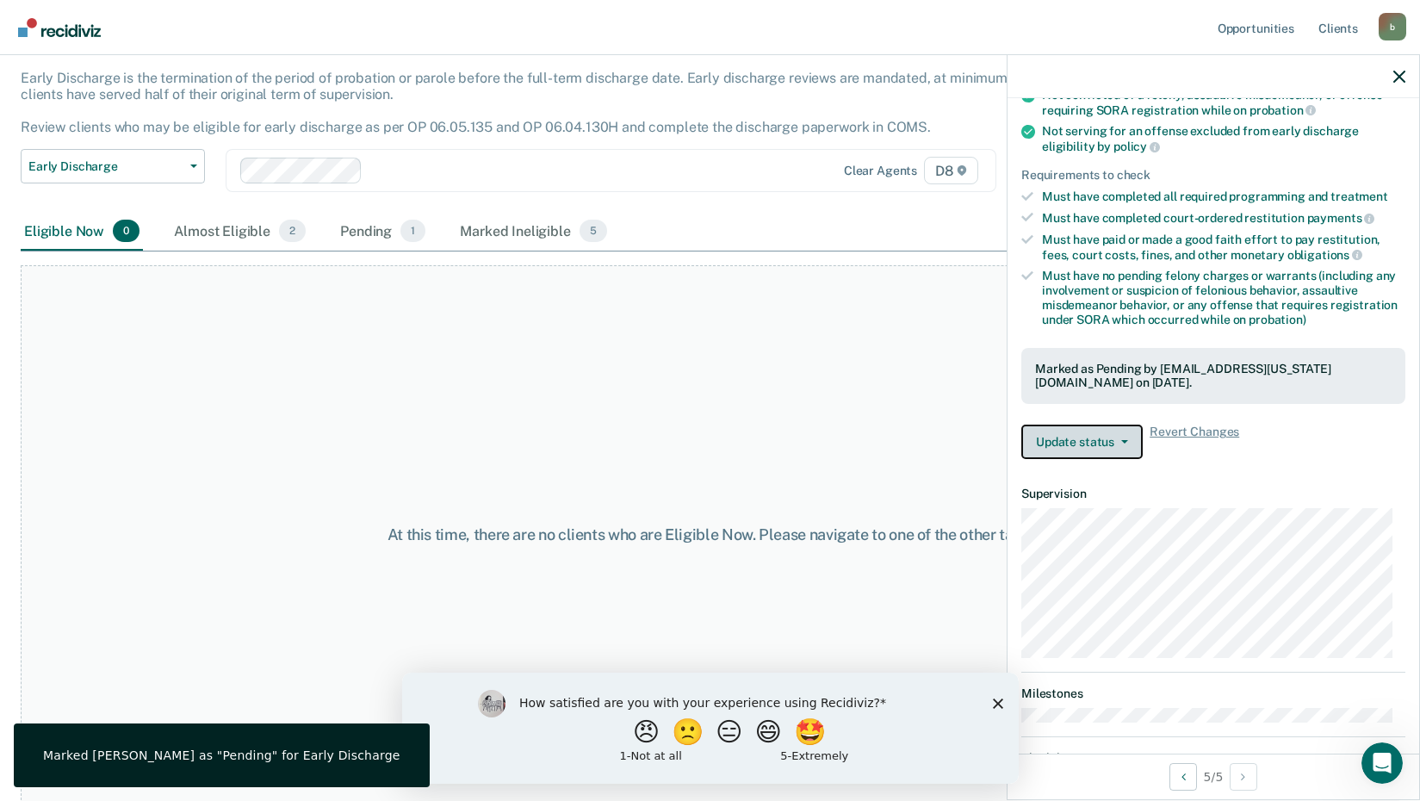
scroll to position [102, 0]
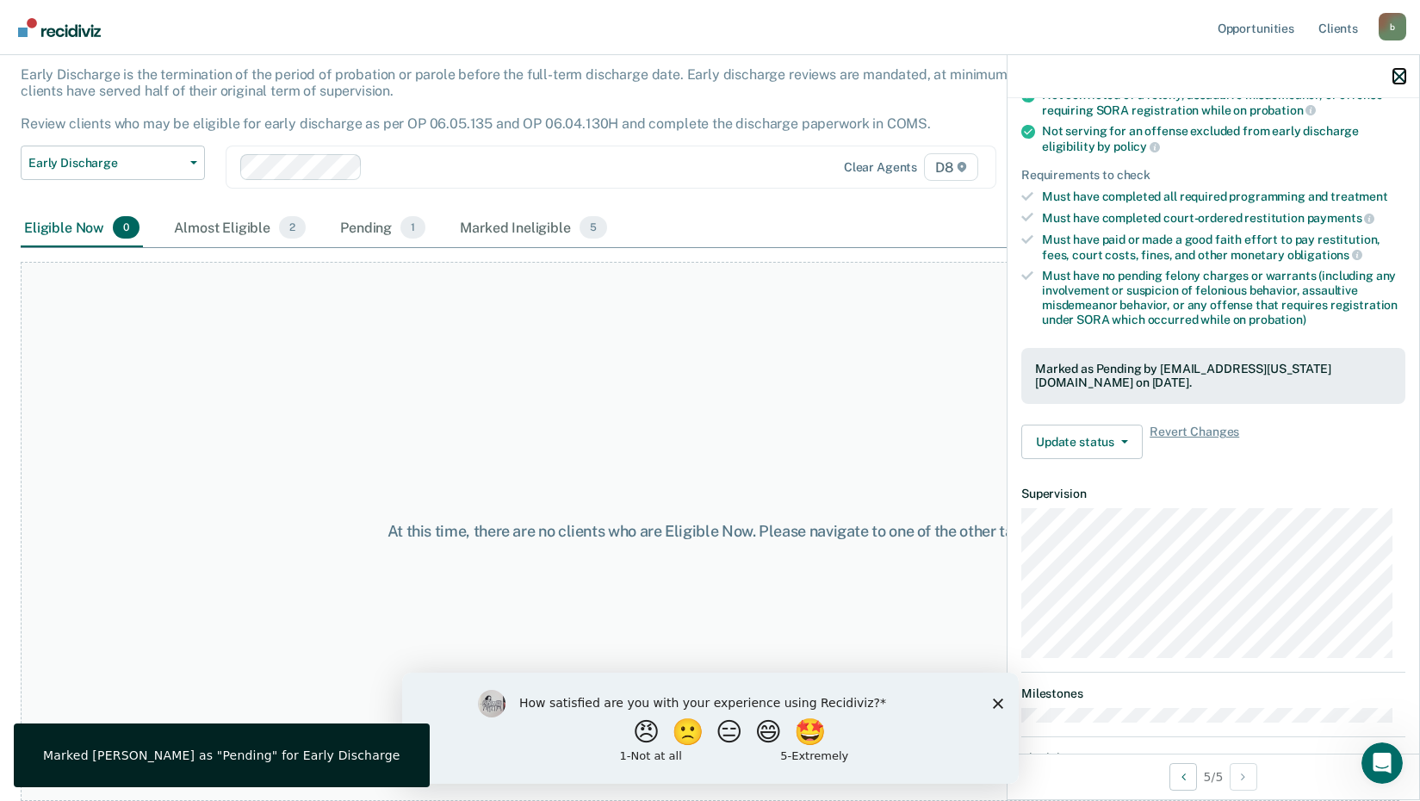
click at [1397, 80] on icon "button" at bounding box center [1399, 77] width 12 height 12
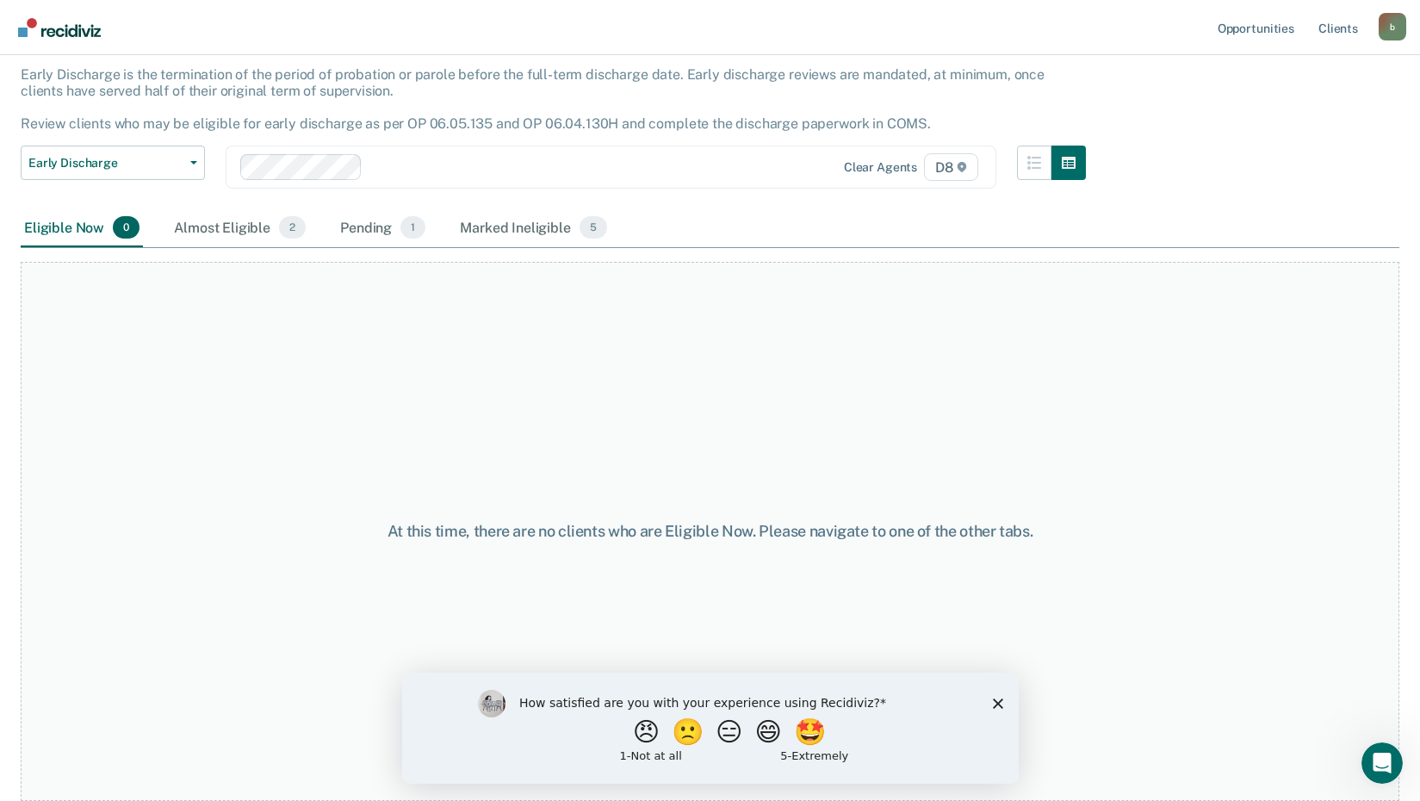
click at [40, 35] on img "Go to Recidiviz Home" at bounding box center [59, 27] width 83 height 19
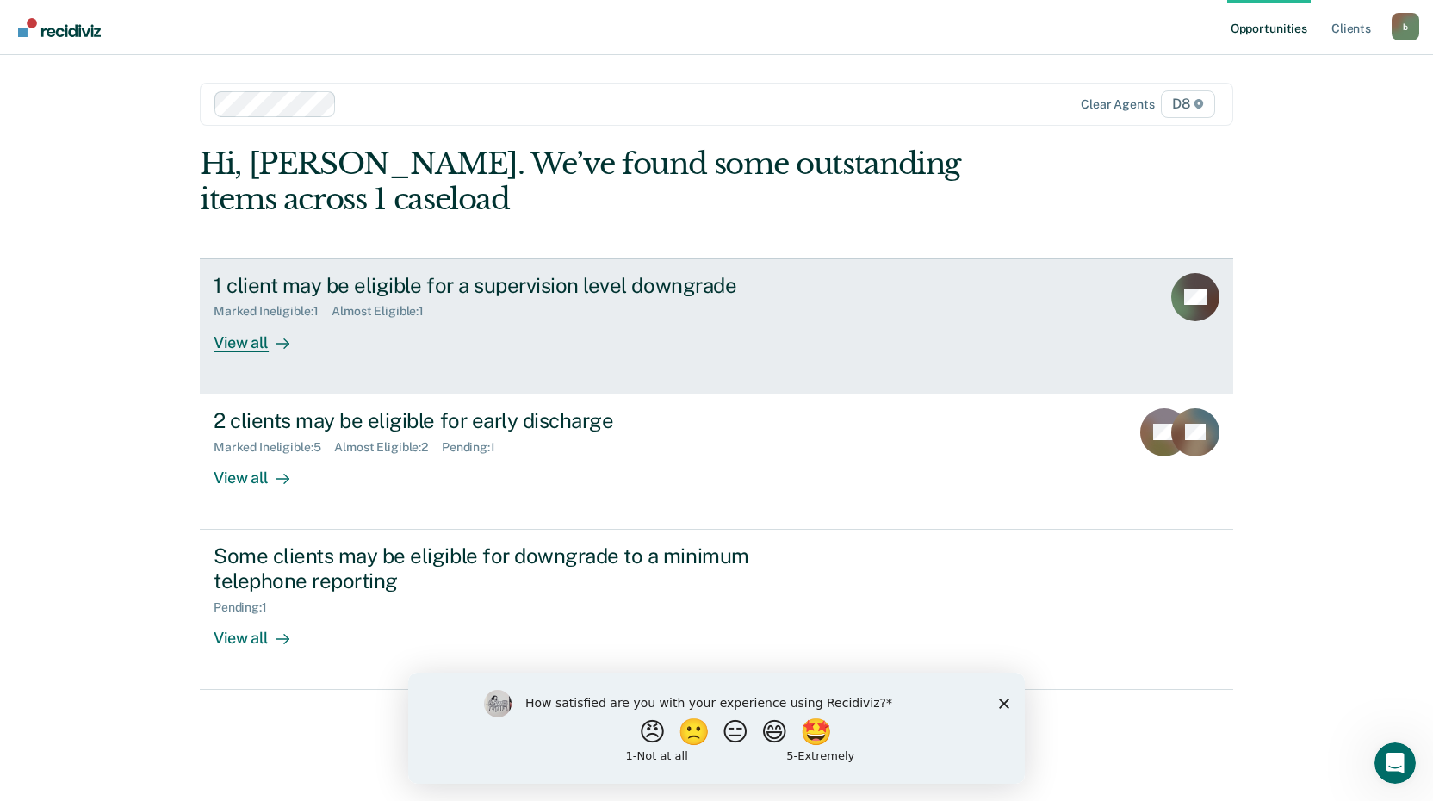
click at [249, 344] on div "View all" at bounding box center [262, 336] width 96 height 34
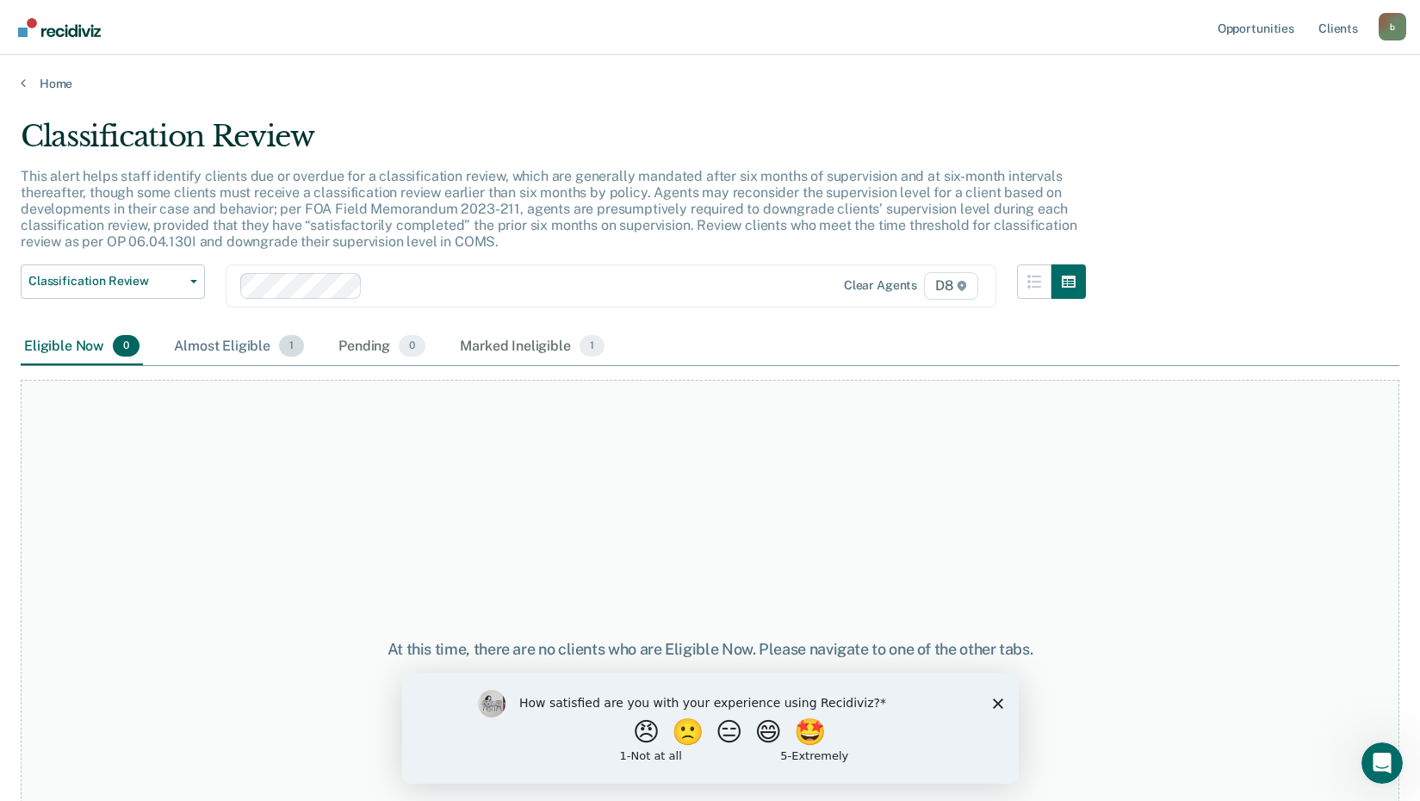
click at [239, 354] on div "Almost Eligible 1" at bounding box center [238, 347] width 137 height 38
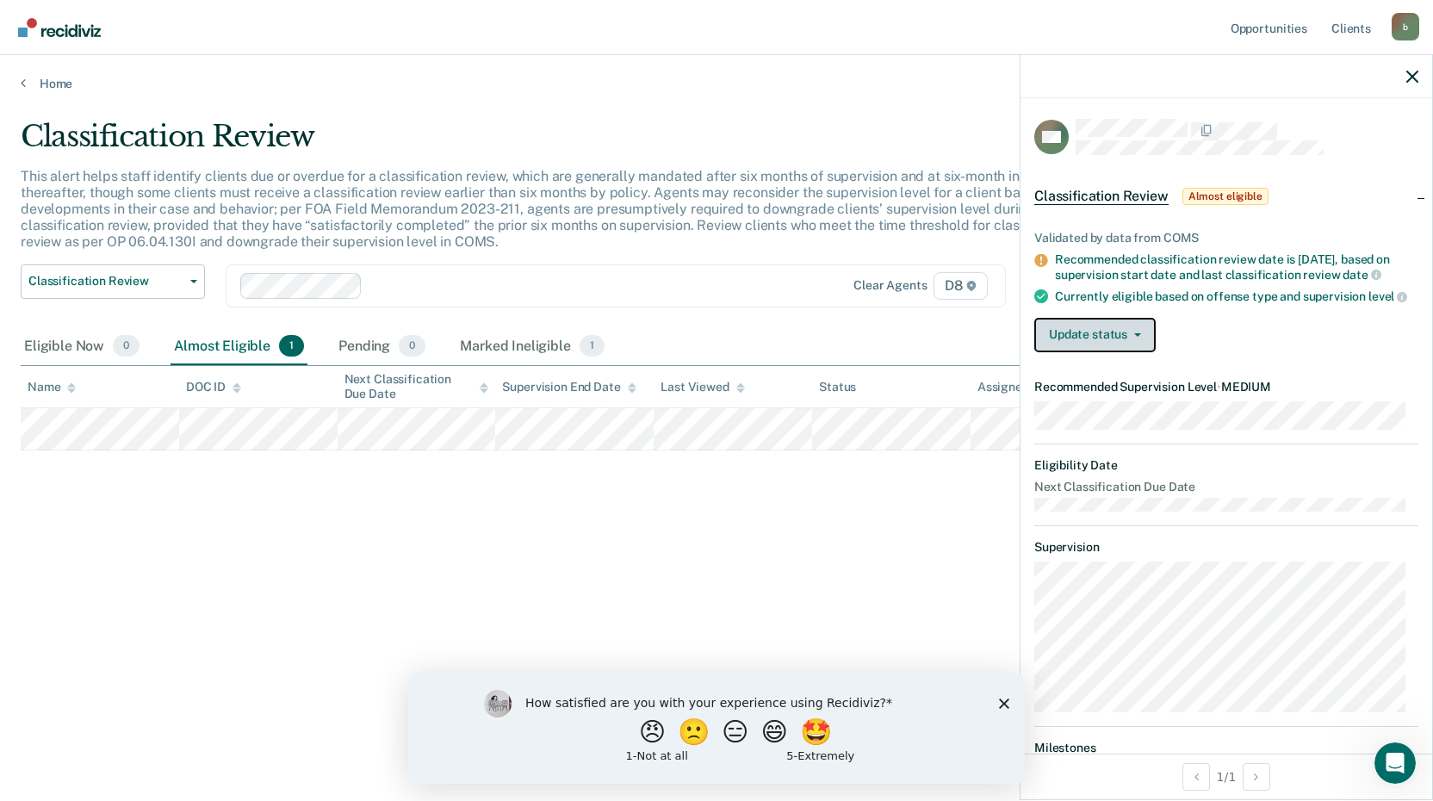
click at [1050, 342] on button "Update status" at bounding box center [1094, 335] width 121 height 34
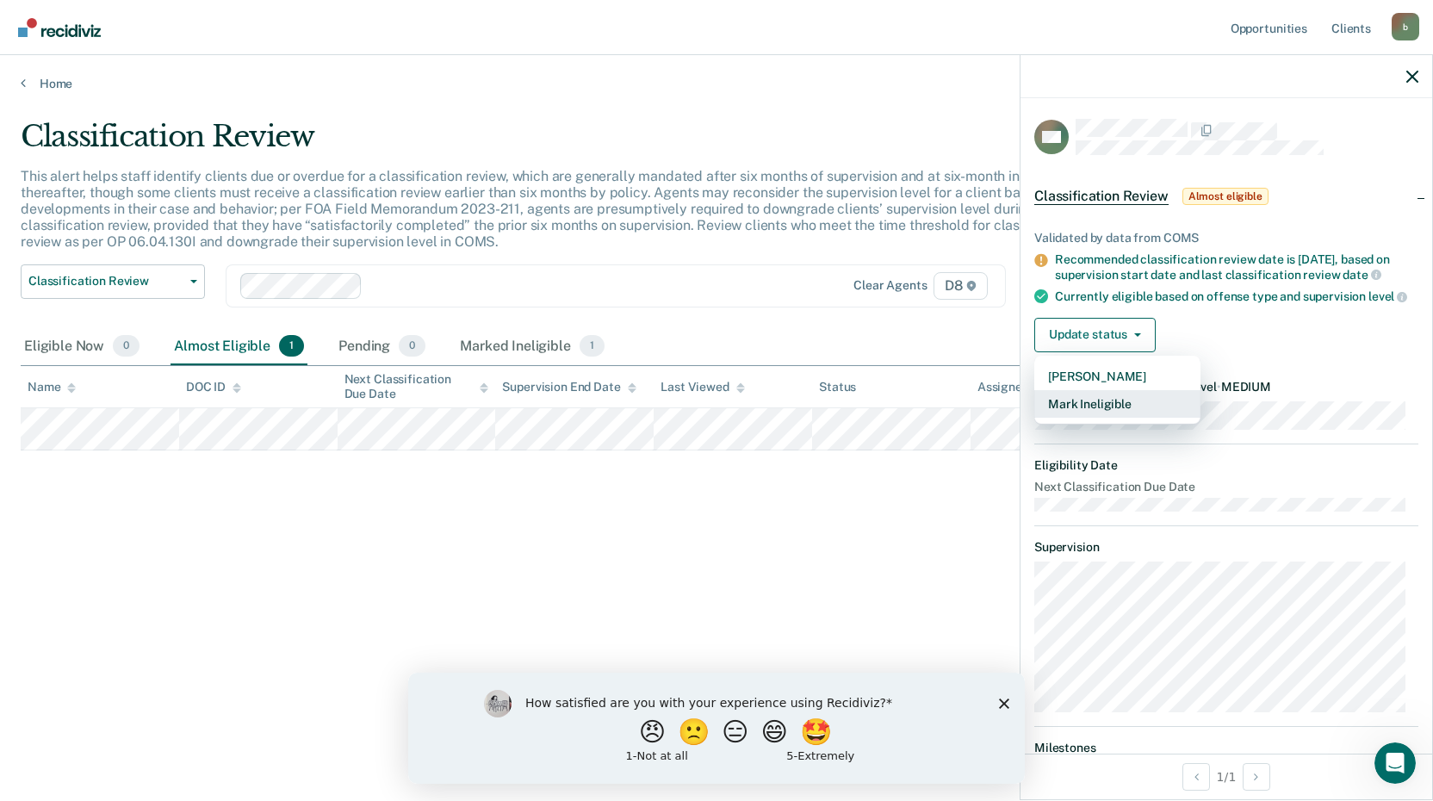
click at [1143, 411] on button "Mark Ineligible" at bounding box center [1117, 404] width 166 height 28
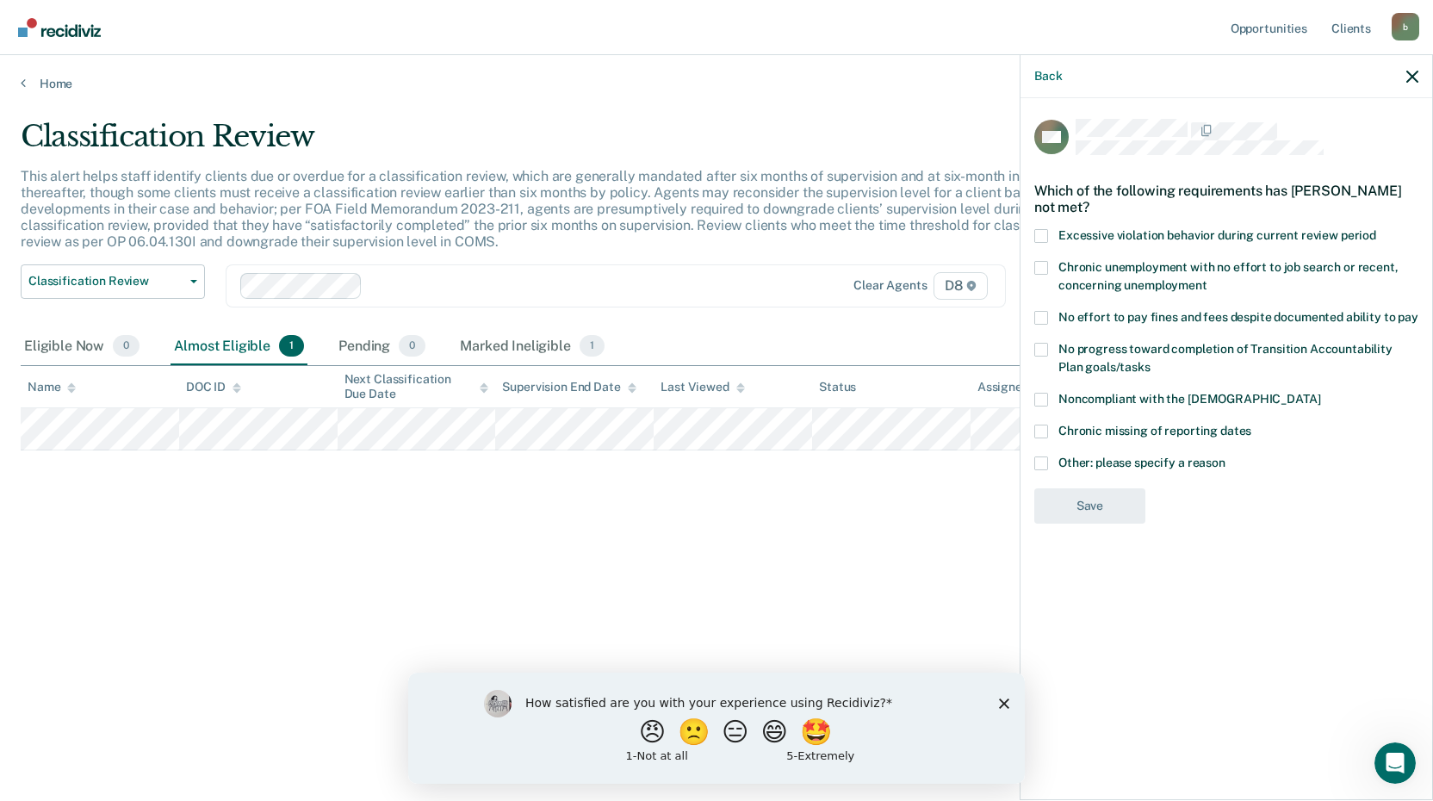
click at [1054, 351] on label "No progress toward completion of Transition Accountability Plan goals/tasks" at bounding box center [1226, 361] width 384 height 36
click at [1150, 361] on input "No progress toward completion of Transition Accountability Plan goals/tasks" at bounding box center [1150, 361] width 0 height 0
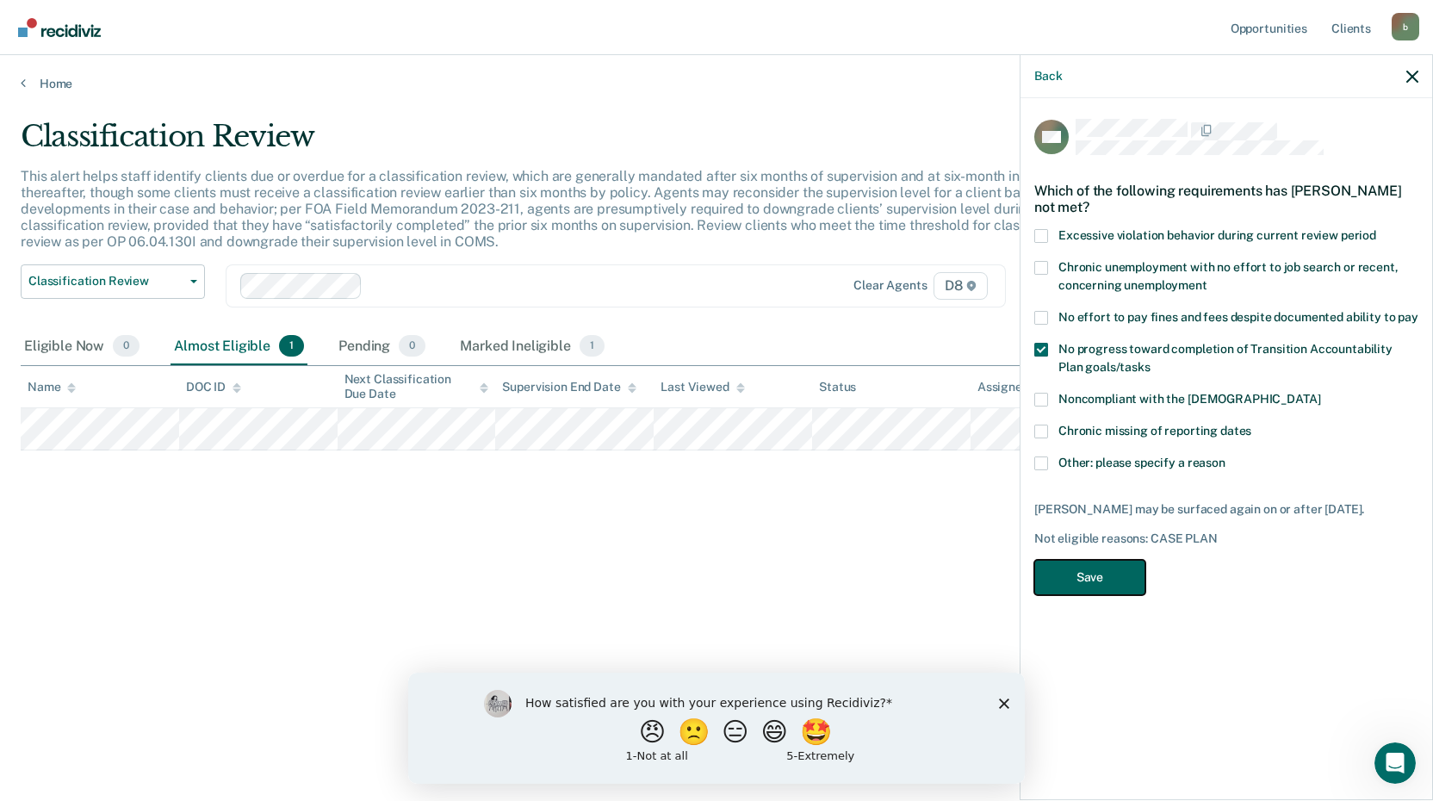
click at [1087, 575] on button "Save" at bounding box center [1089, 577] width 111 height 35
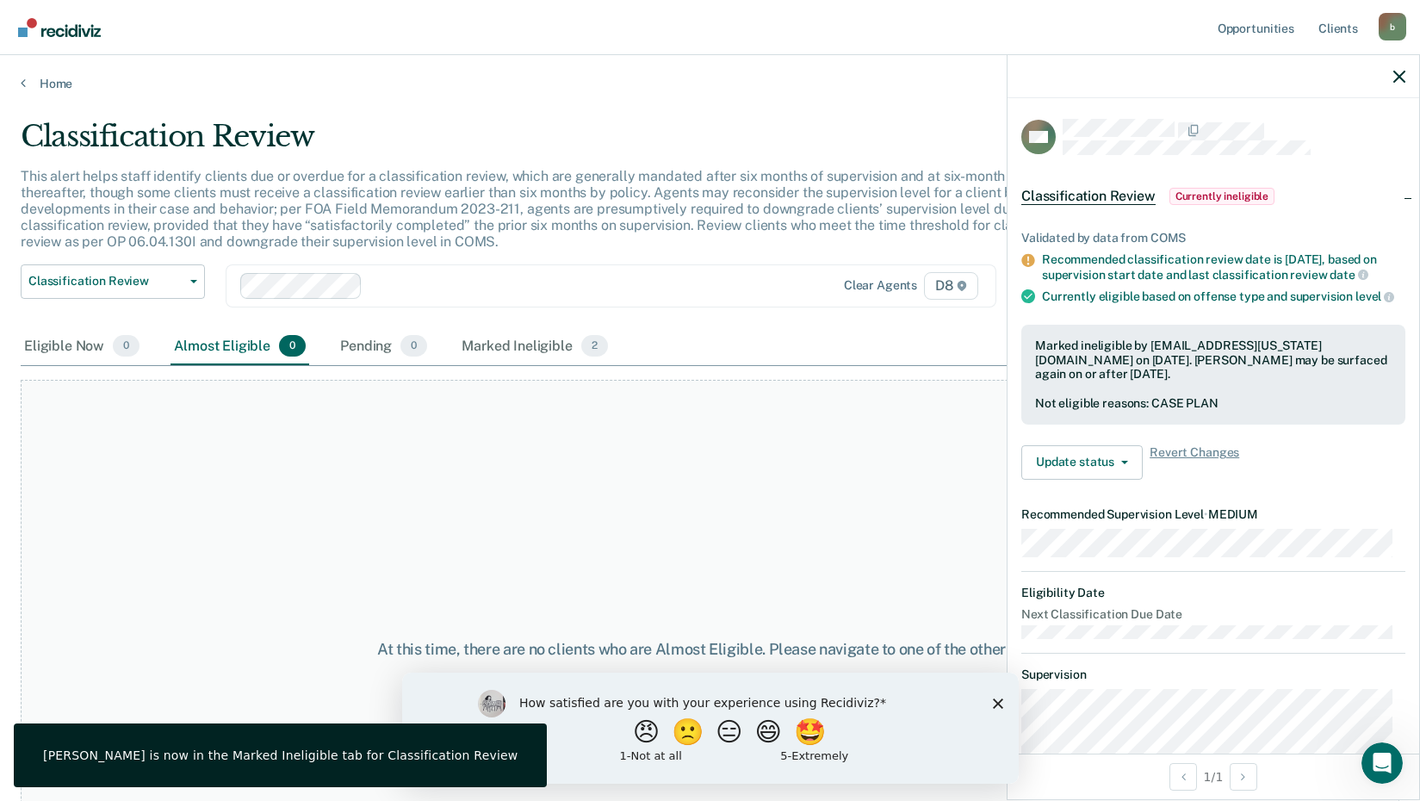
click at [28, 18] on img "Go to Recidiviz Home" at bounding box center [59, 27] width 83 height 19
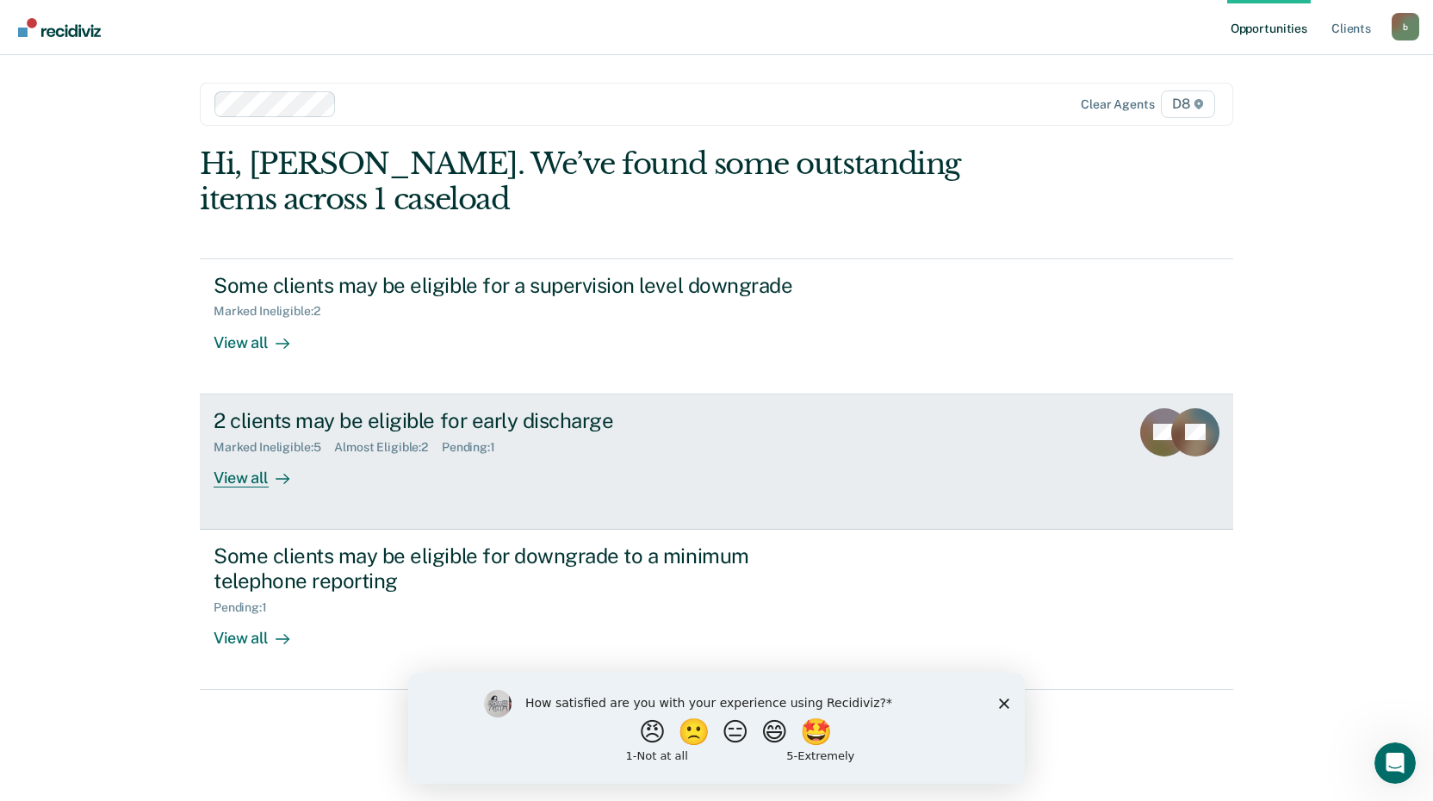
click at [480, 420] on div "2 clients may be eligible for early discharge" at bounding box center [516, 420] width 604 height 25
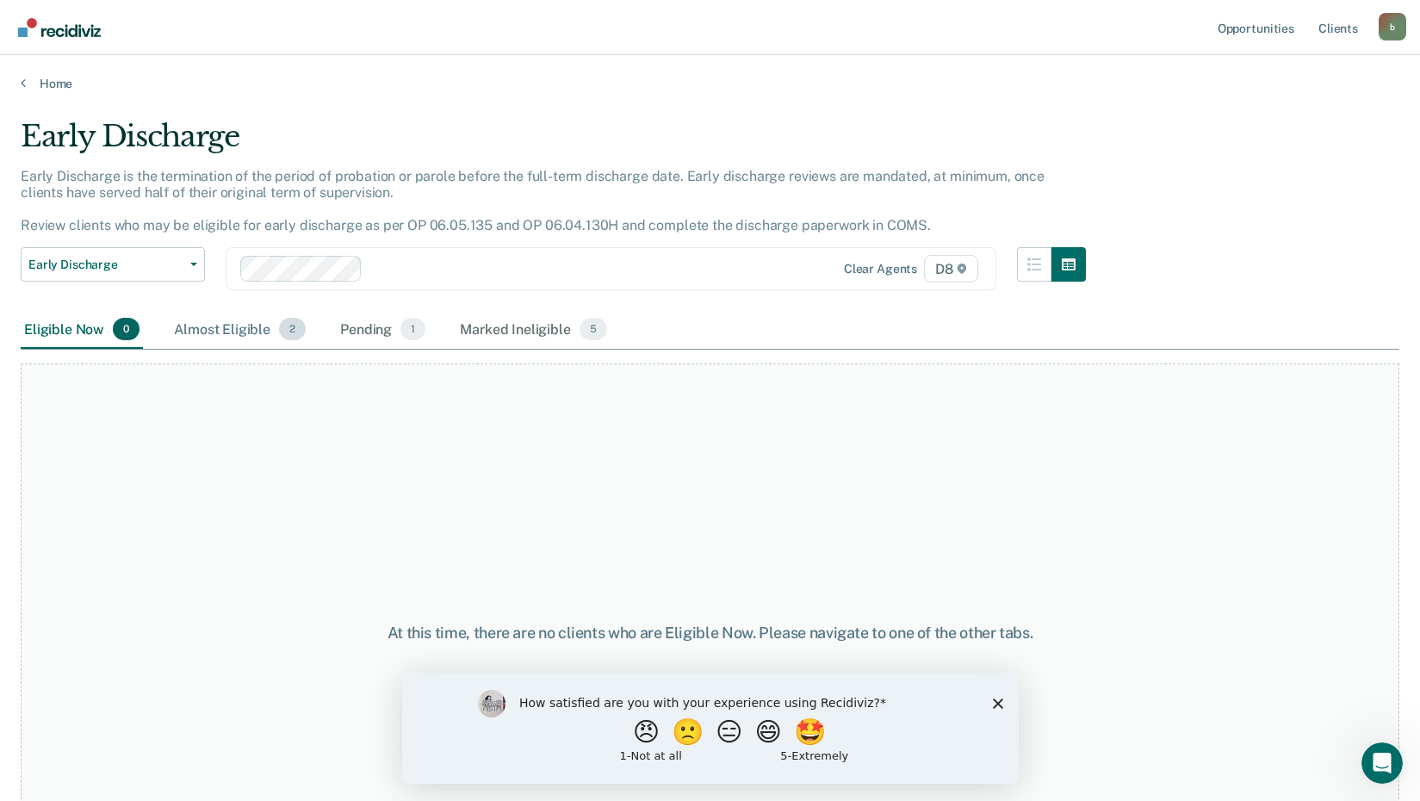
click at [222, 339] on div "Almost Eligible 2" at bounding box center [239, 330] width 139 height 38
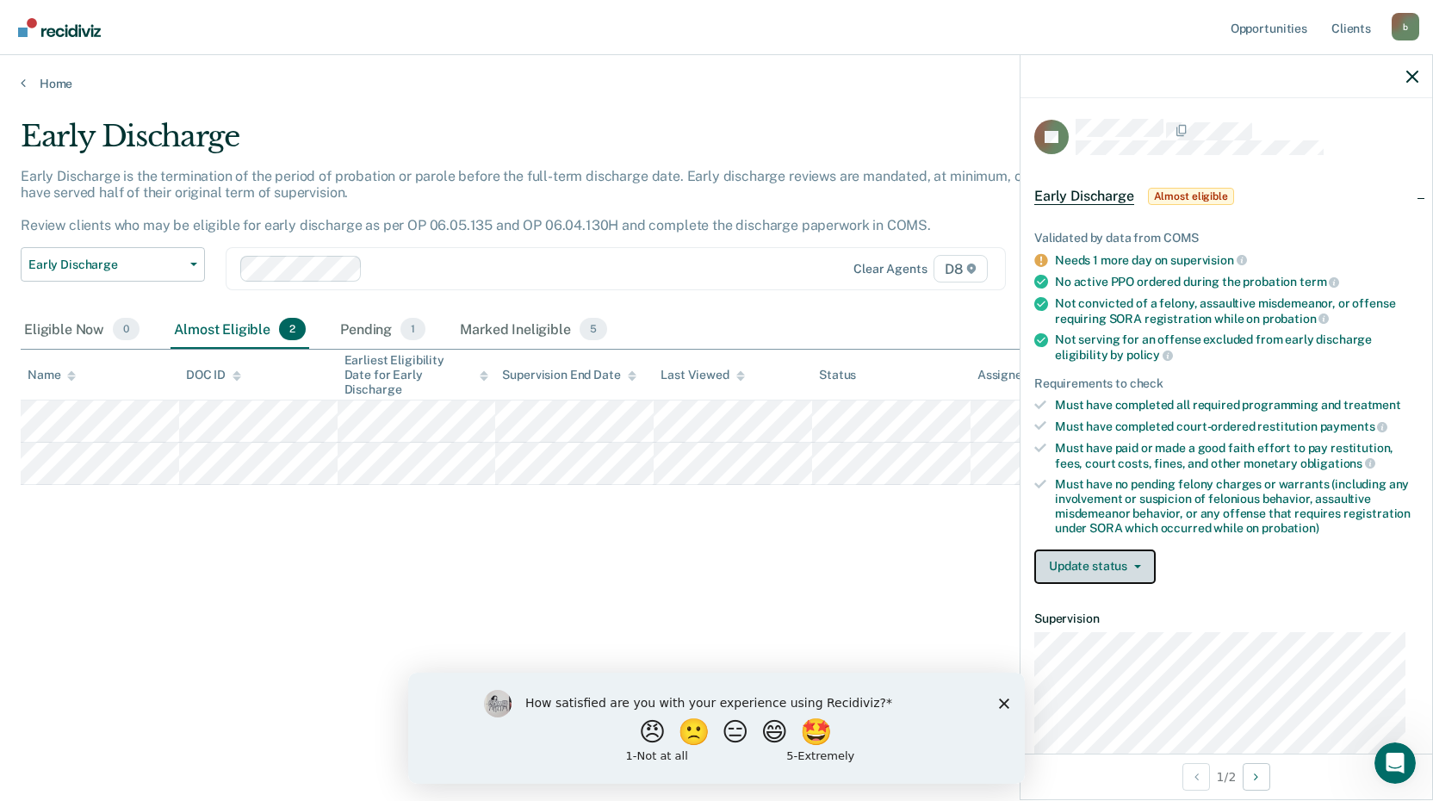
click at [1085, 569] on button "Update status" at bounding box center [1094, 566] width 121 height 34
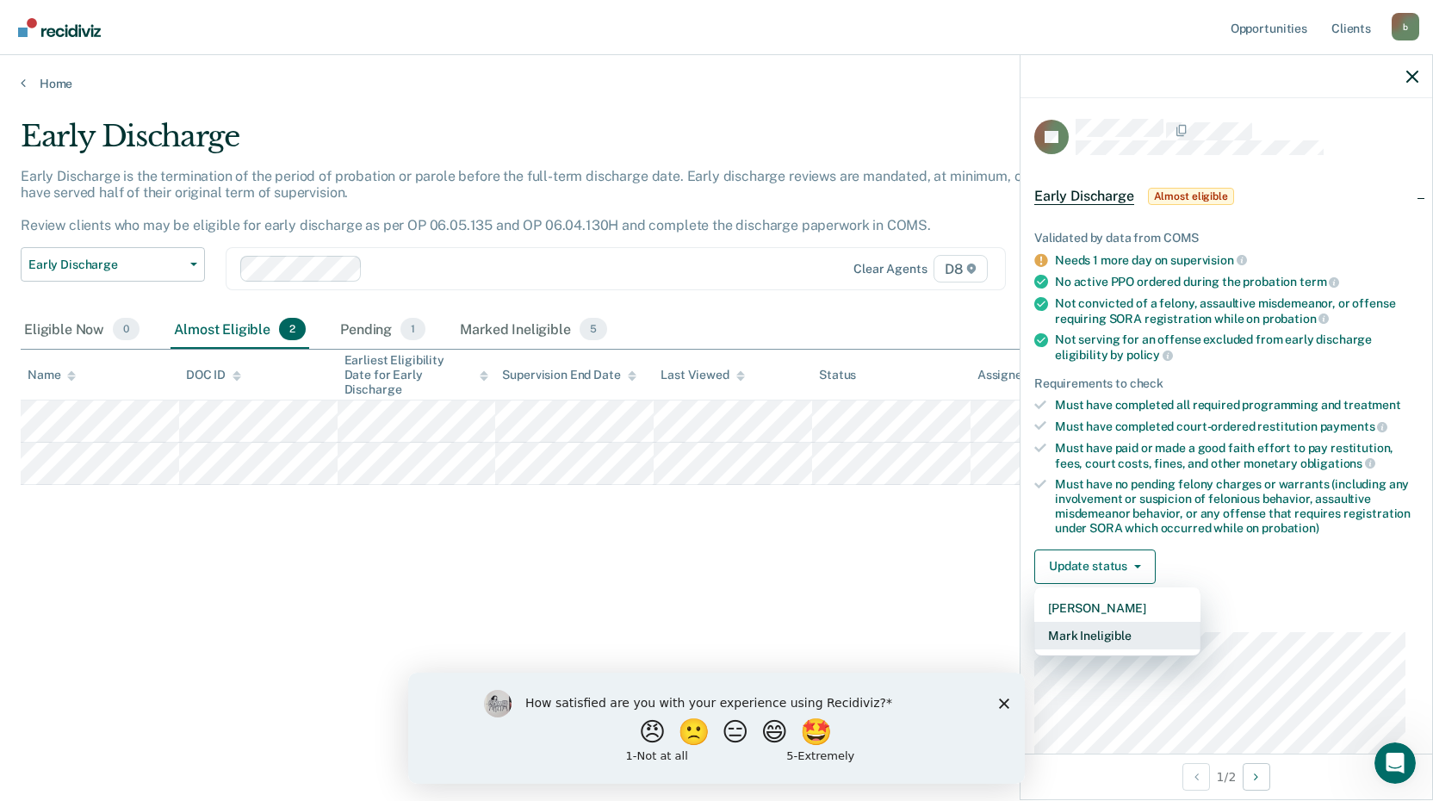
click at [1105, 635] on button "Mark Ineligible" at bounding box center [1117, 636] width 166 height 28
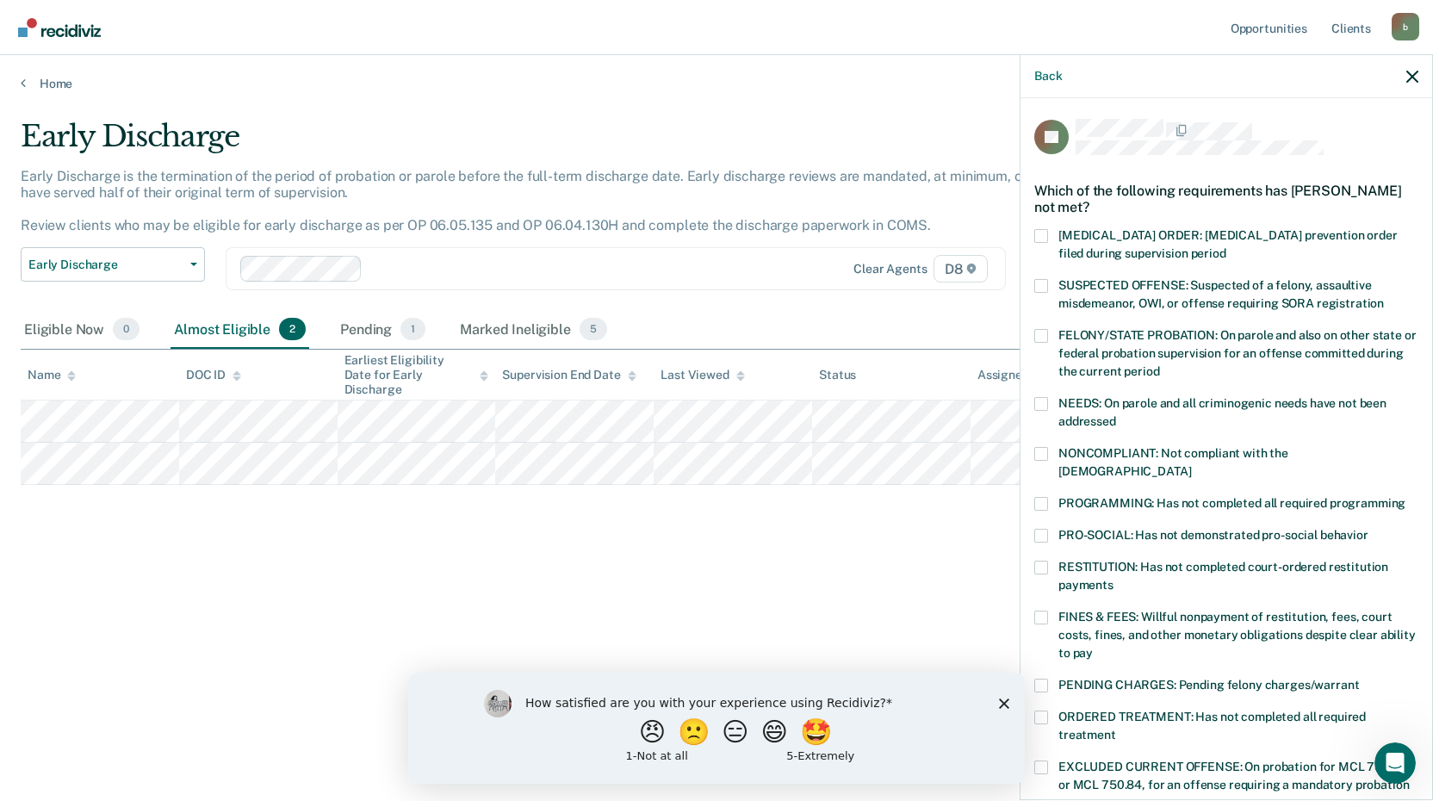
click at [1038, 497] on span at bounding box center [1041, 504] width 14 height 14
click at [1405, 497] on input "PROGRAMMING: Has not completed all required programming" at bounding box center [1405, 497] width 0 height 0
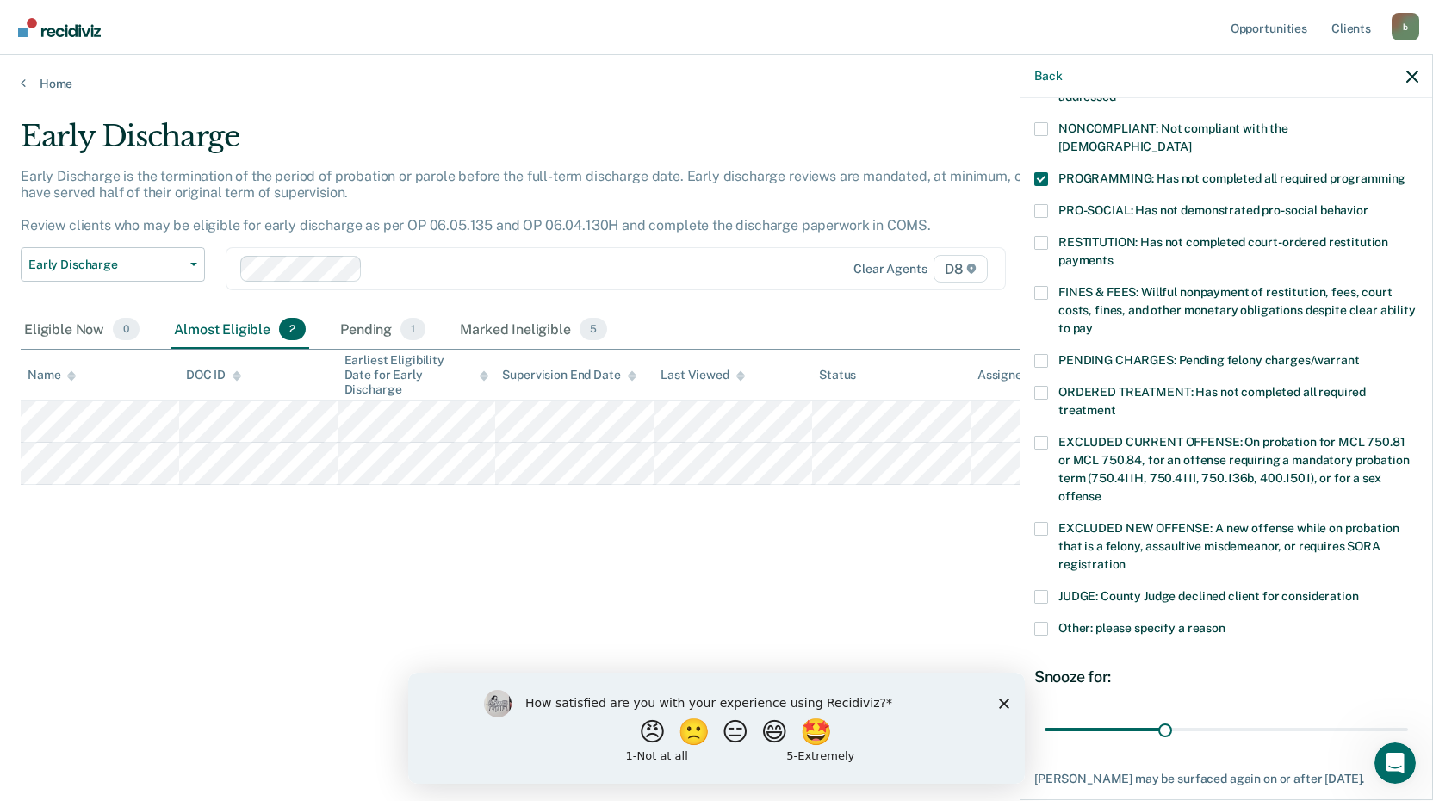
scroll to position [403, 0]
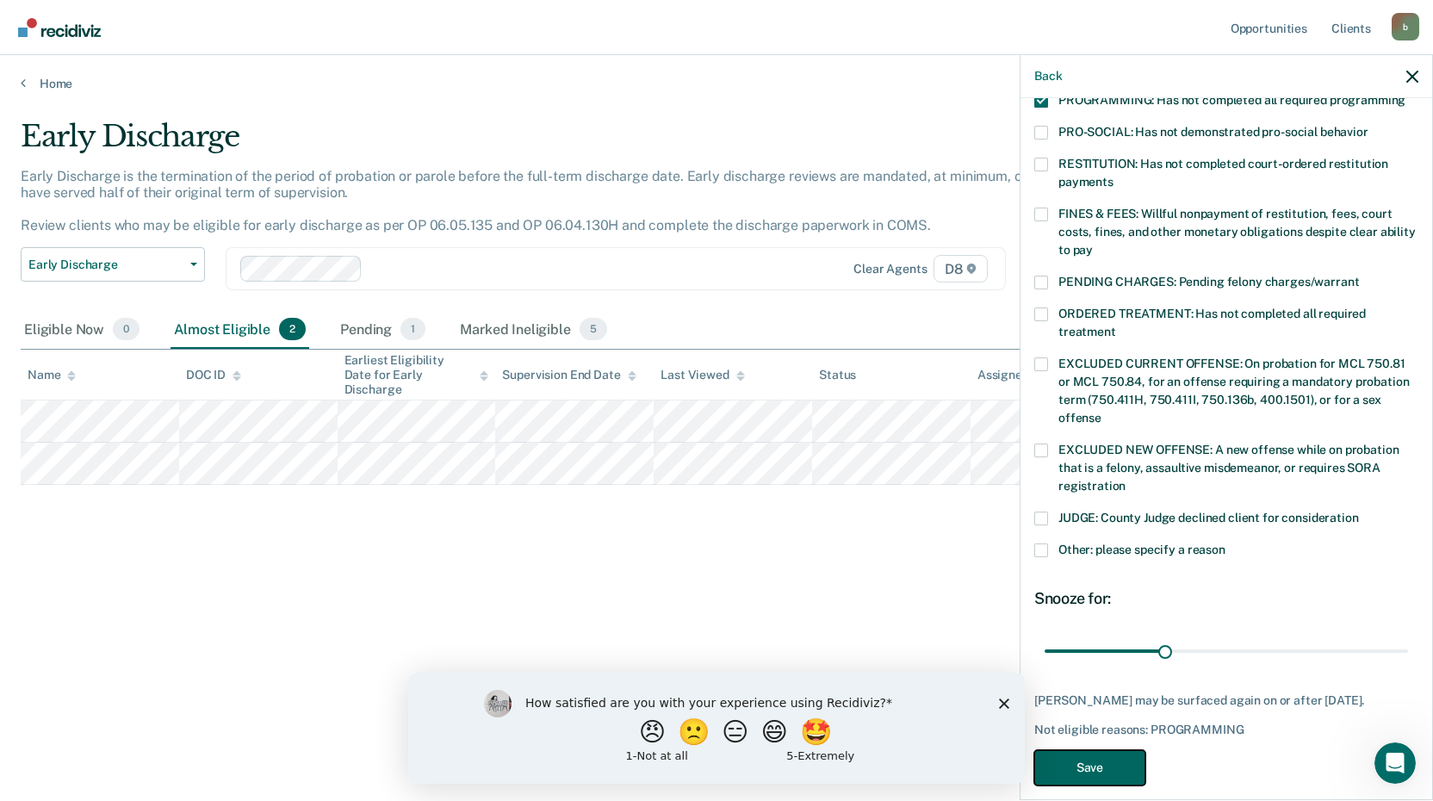
click at [1093, 753] on button "Save" at bounding box center [1089, 767] width 111 height 35
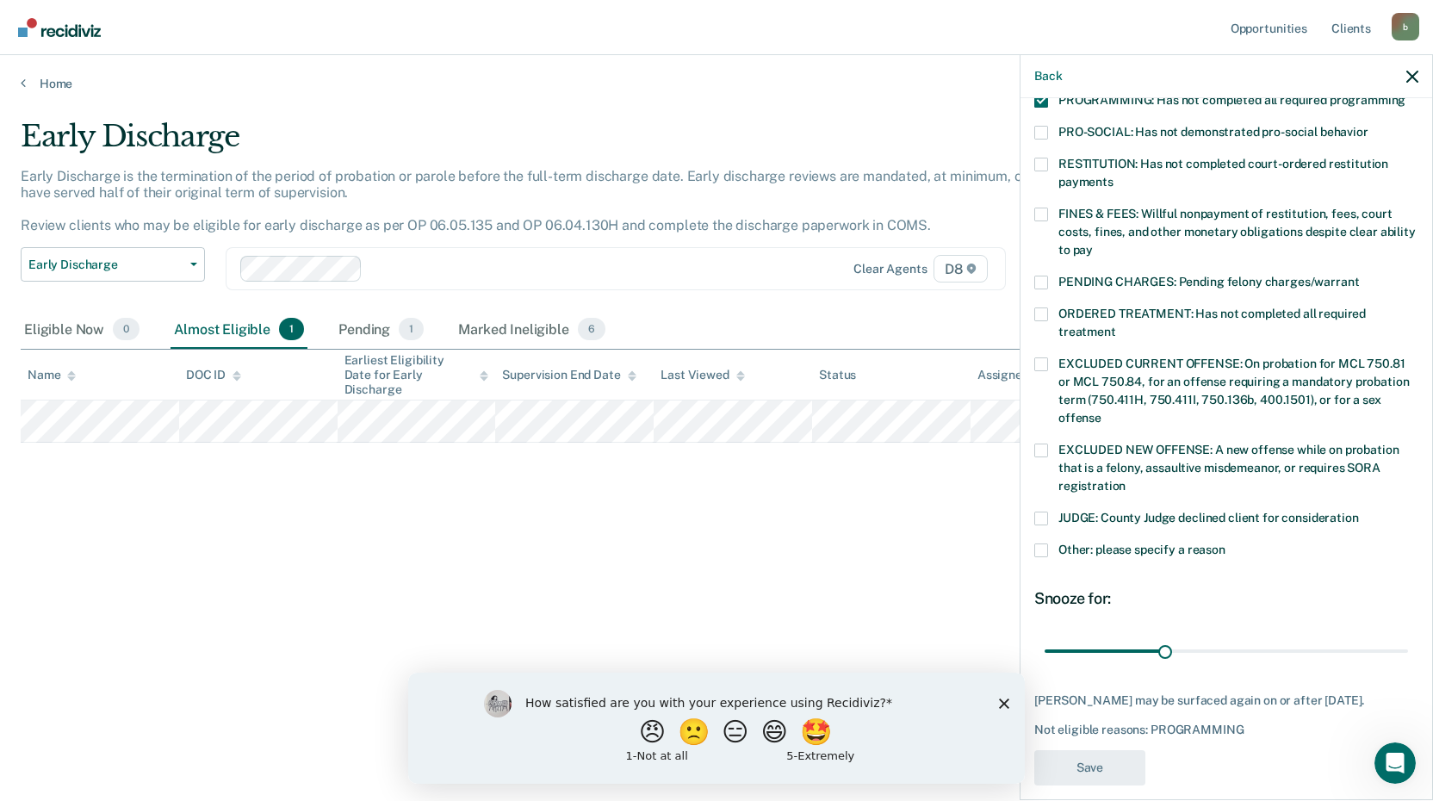
scroll to position [353, 0]
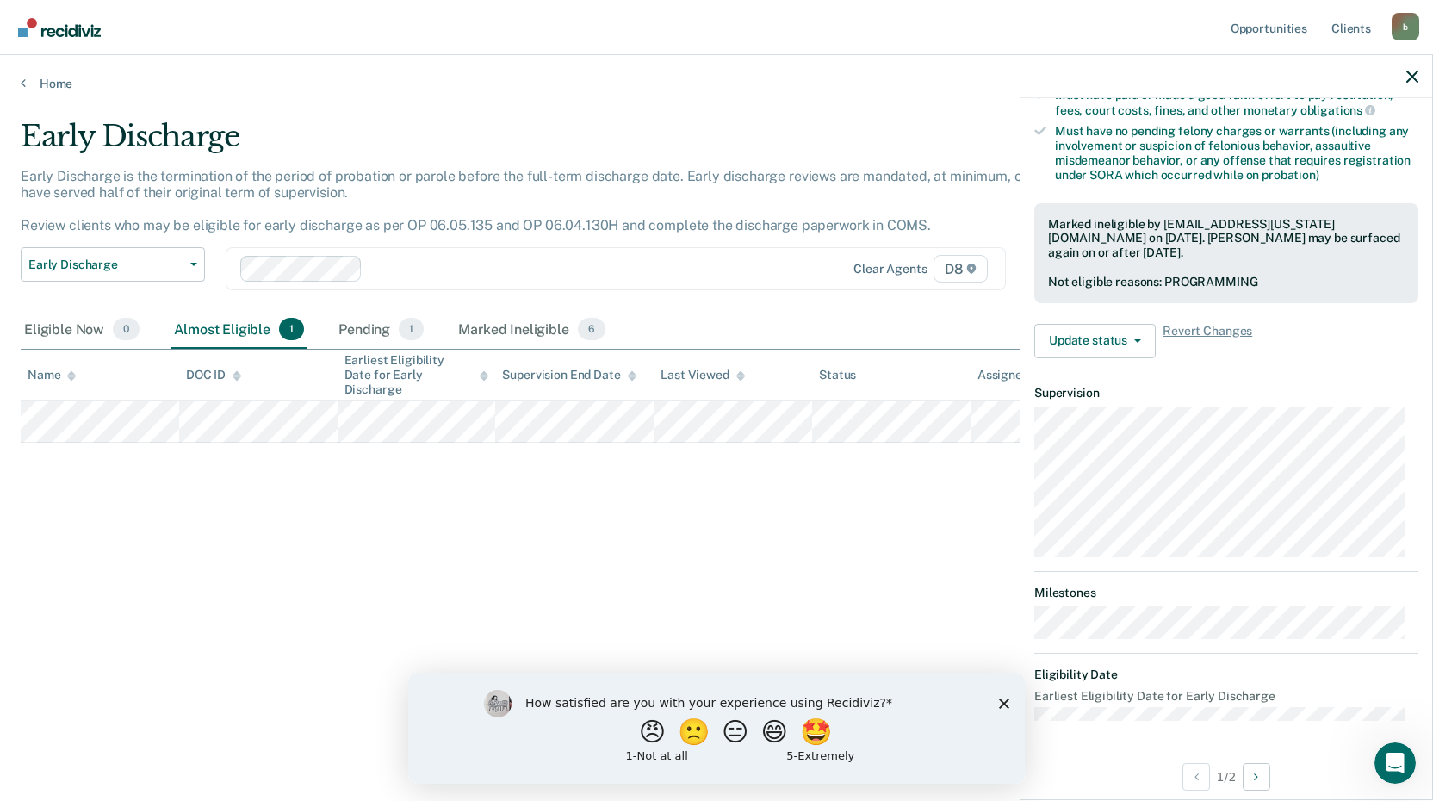
click at [62, 37] on link "Go to Recidiviz Home" at bounding box center [59, 27] width 91 height 54
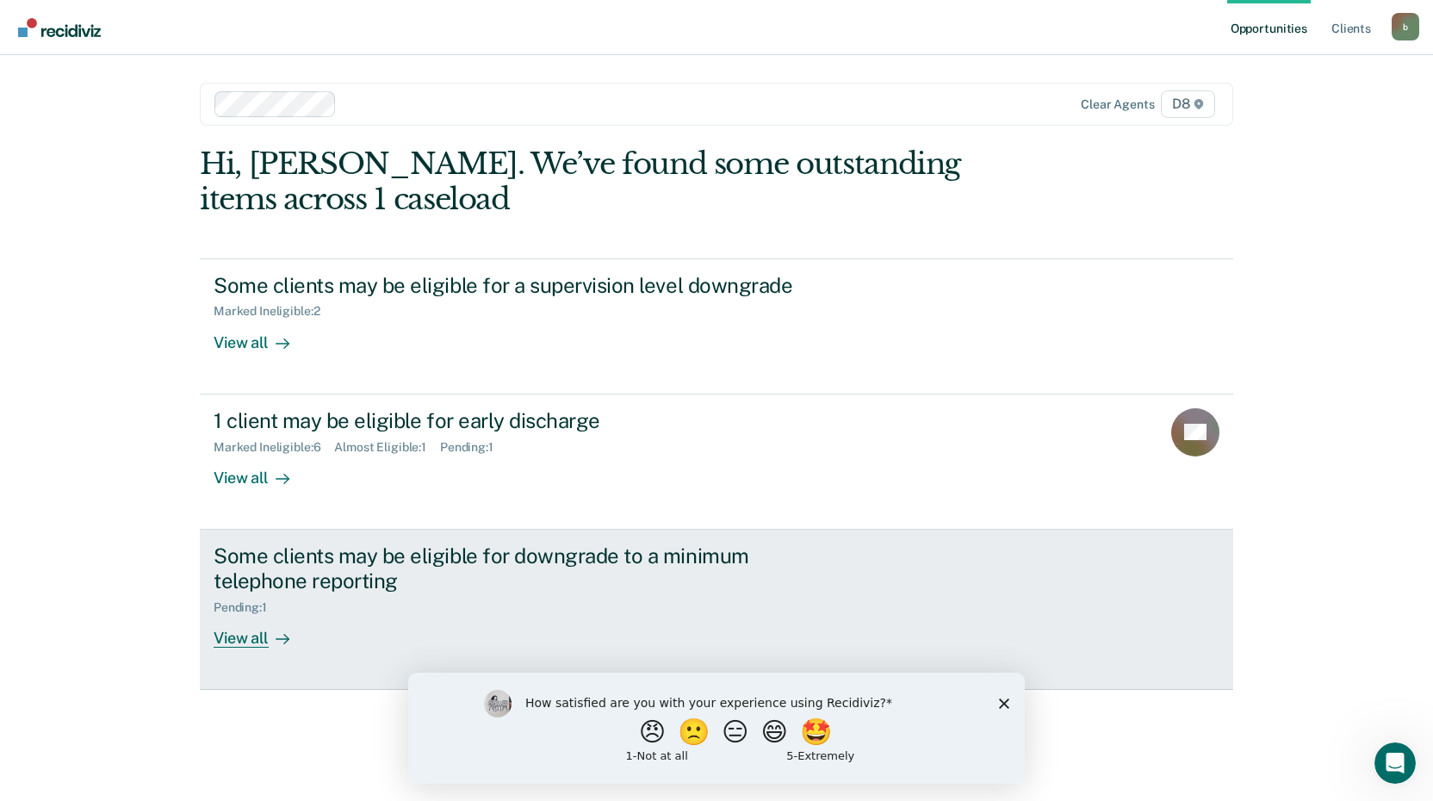
click at [255, 565] on div "Some clients may be eligible for downgrade to a minimum telephone reporting" at bounding box center [516, 568] width 604 height 50
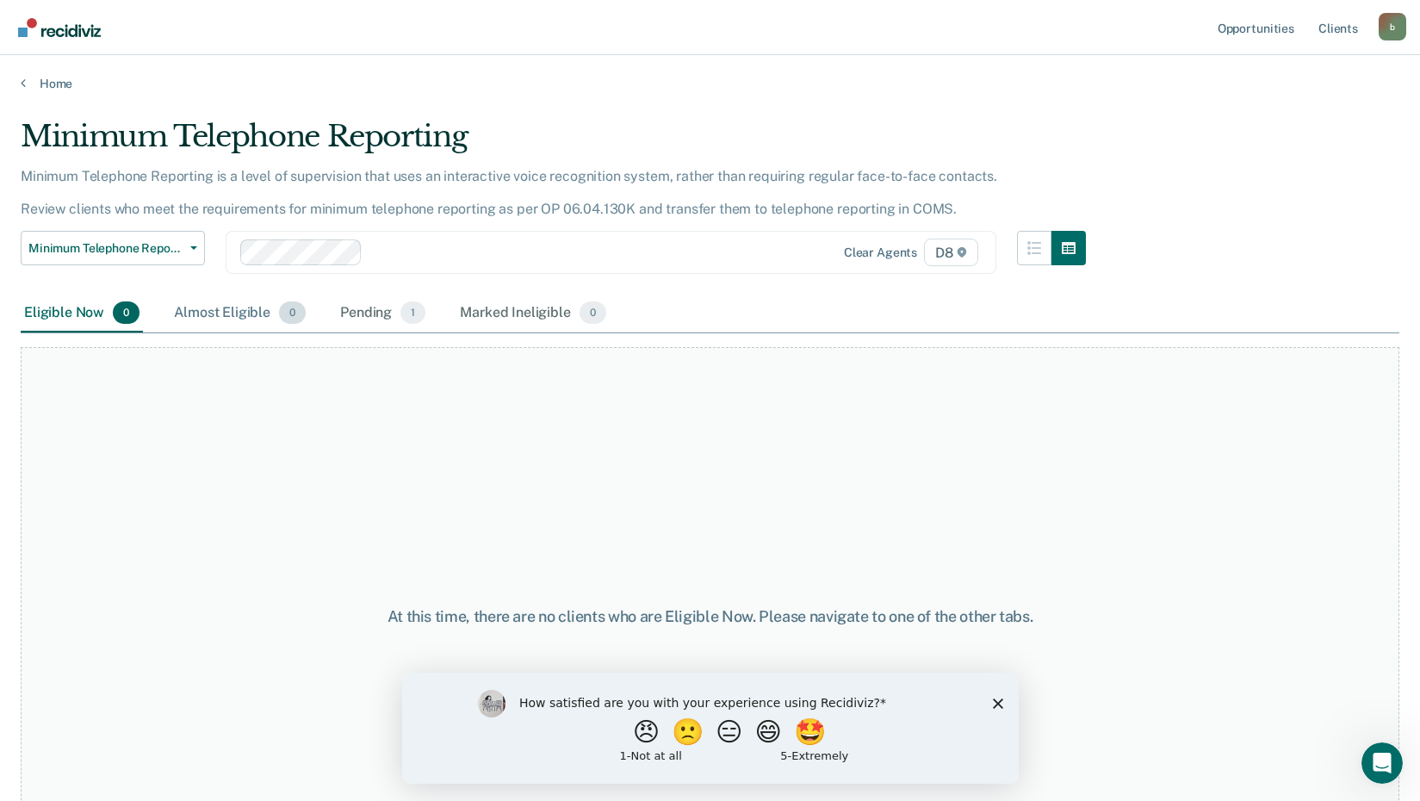
click at [229, 310] on div "Almost Eligible 0" at bounding box center [239, 313] width 139 height 38
